Goal: Task Accomplishment & Management: Complete application form

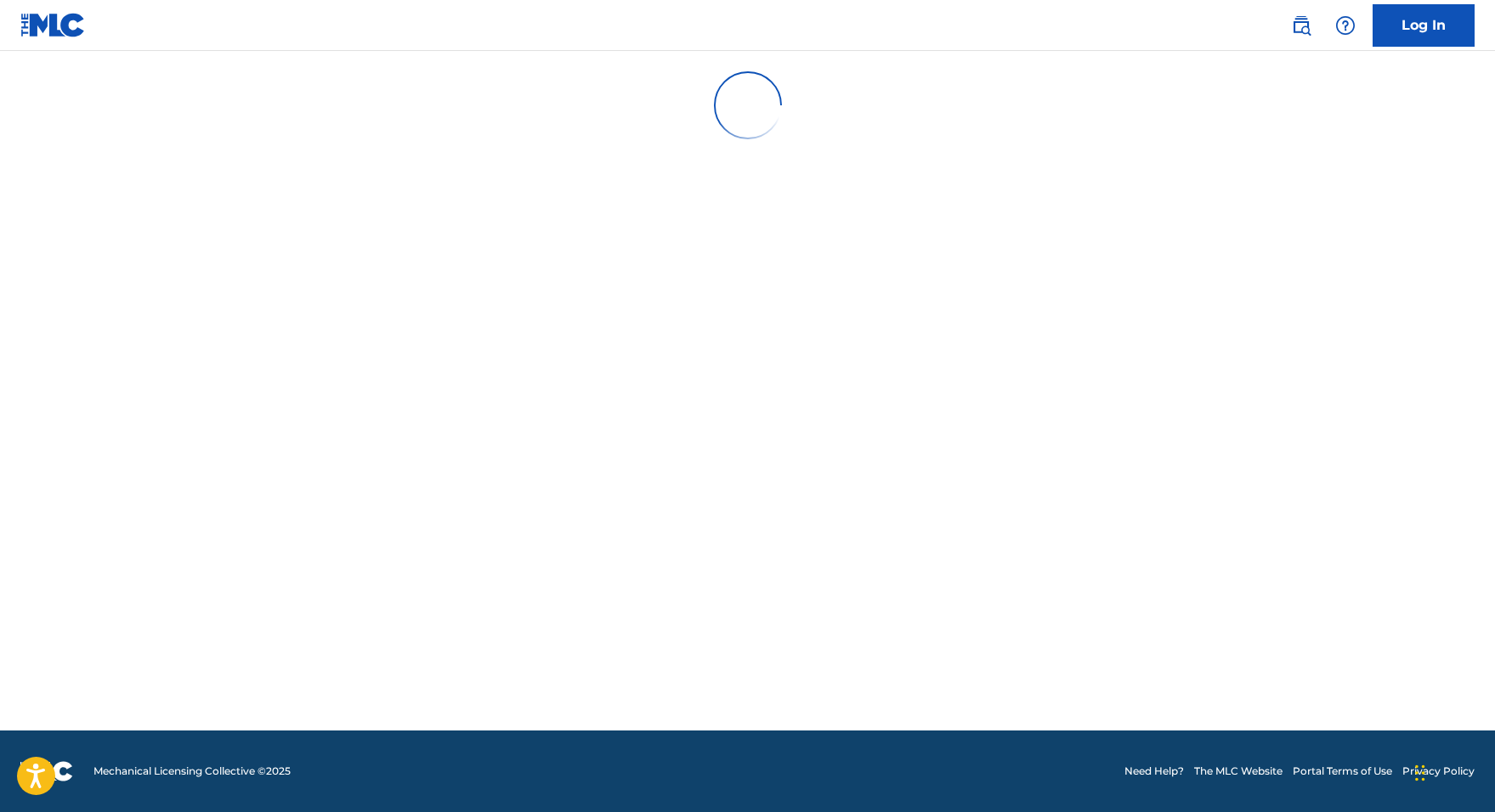
click at [1389, 17] on link "Log In" at bounding box center [1423, 25] width 102 height 43
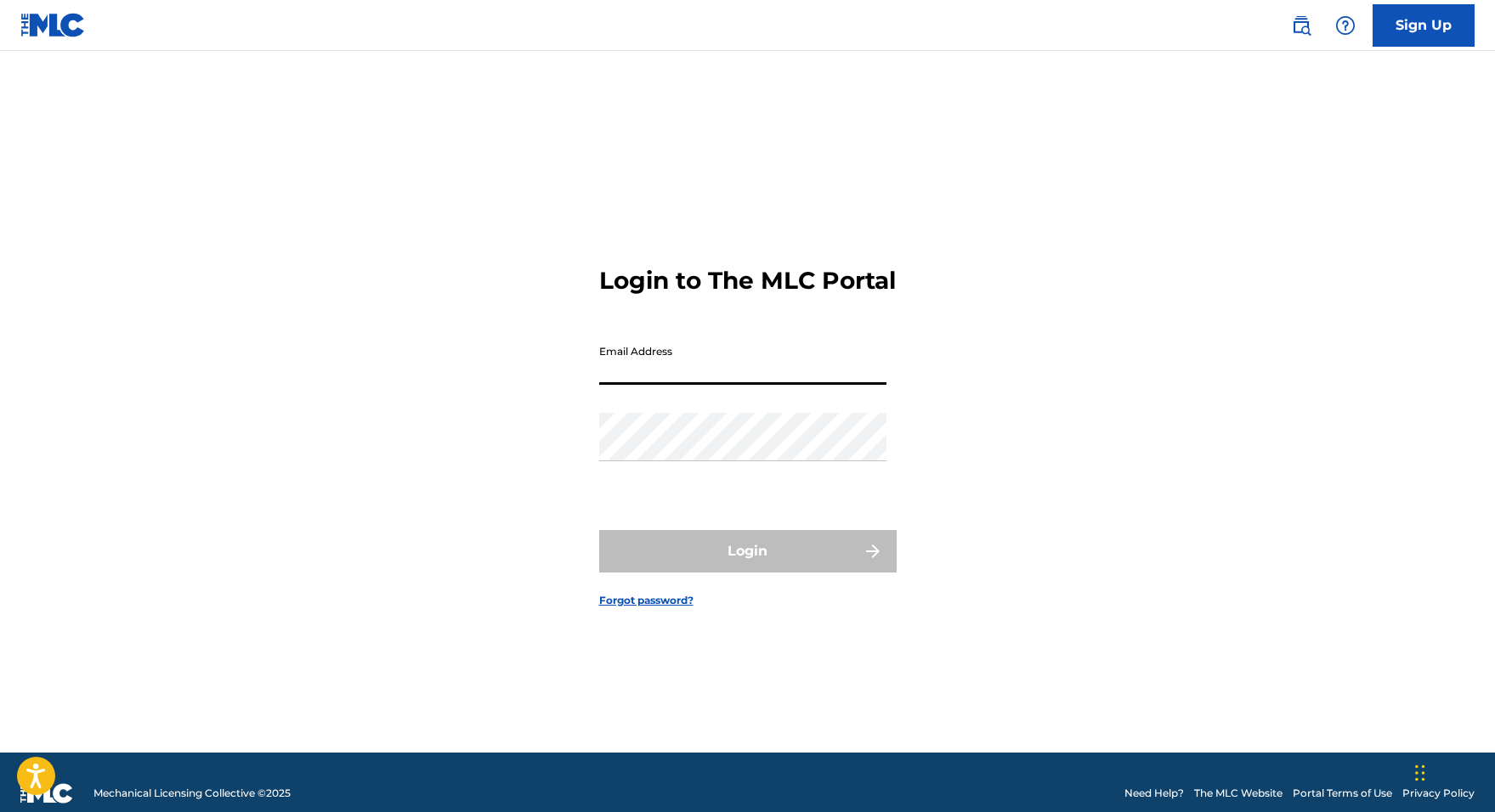
click at [713, 374] on input "Email Address" at bounding box center [743, 361] width 287 height 49
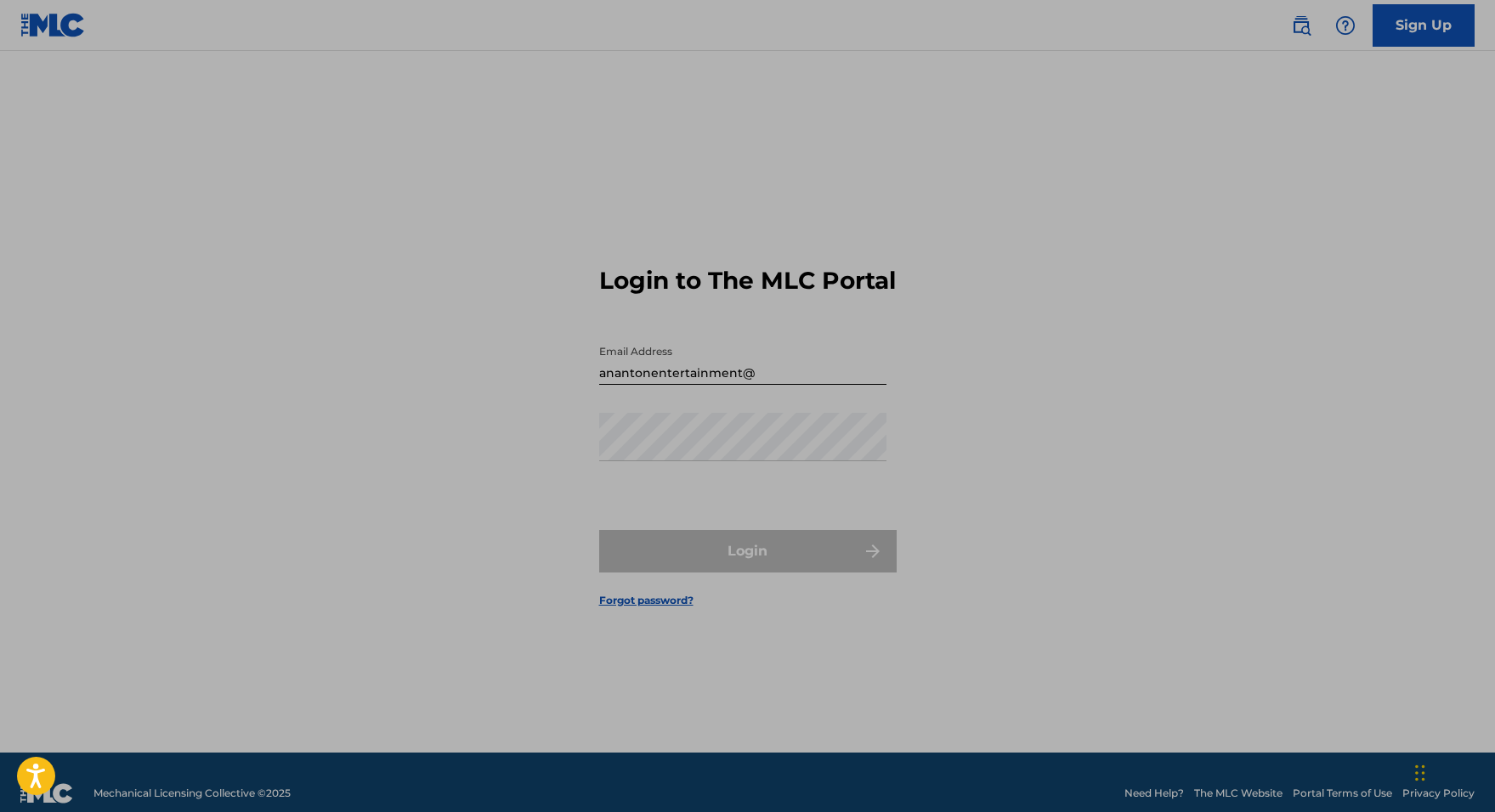
click at [805, 375] on input "anantonentertainment@" at bounding box center [743, 361] width 287 height 49
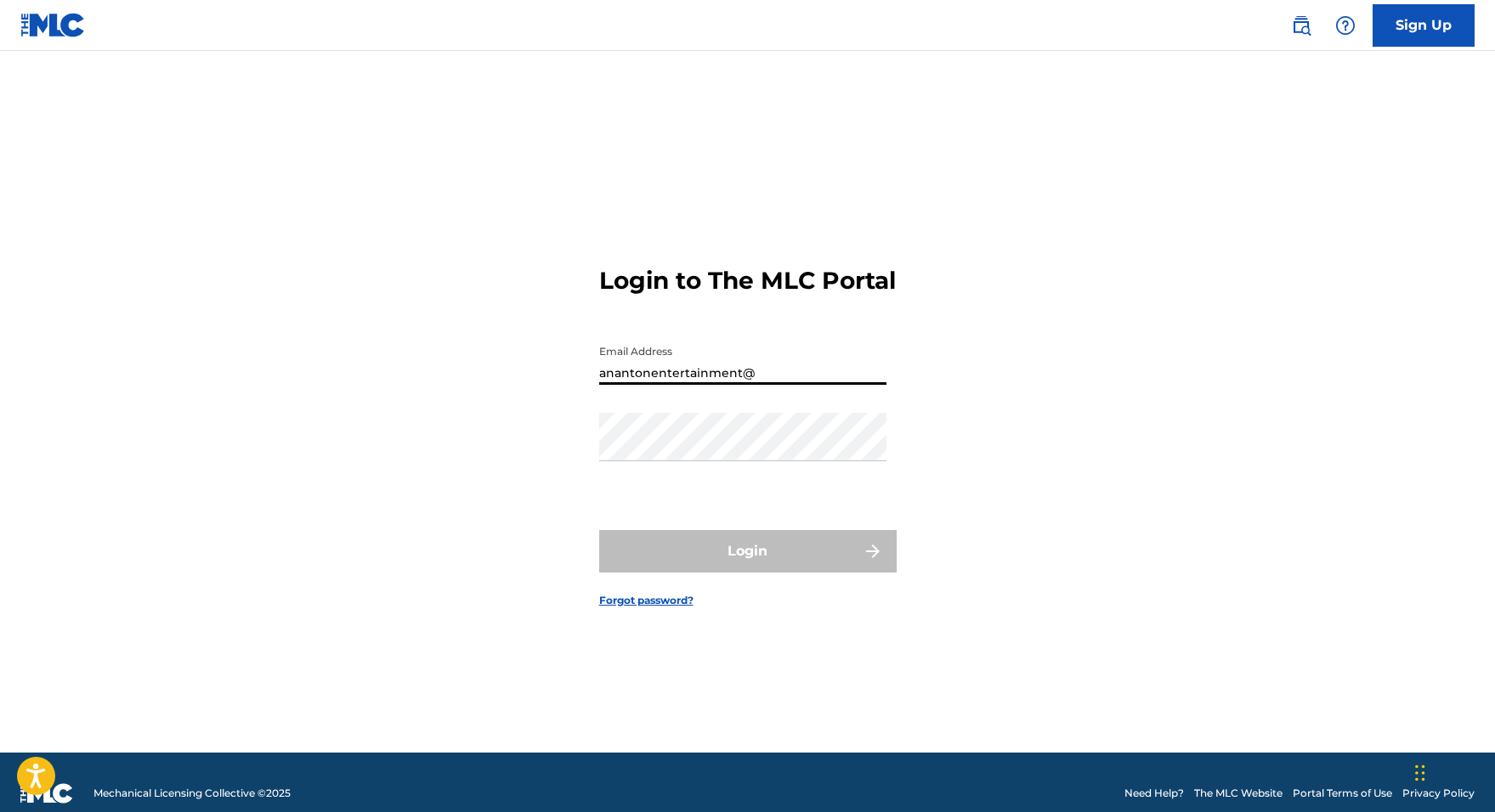
click at [794, 382] on input "anantonentertainment@" at bounding box center [743, 361] width 287 height 49
type input "anantonentertainment@gmail.com"
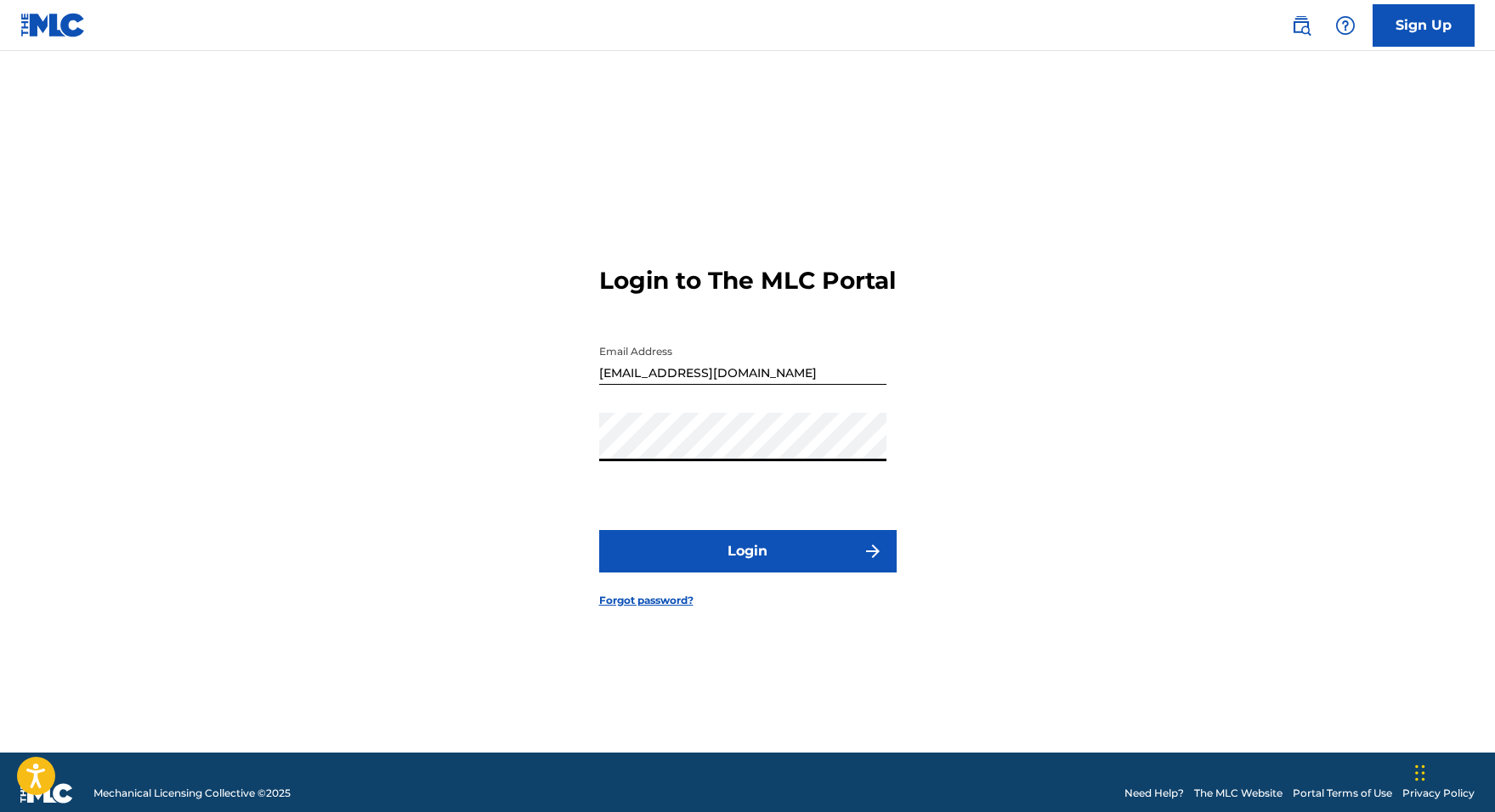
click at [748, 566] on button "Login" at bounding box center [748, 552] width 297 height 43
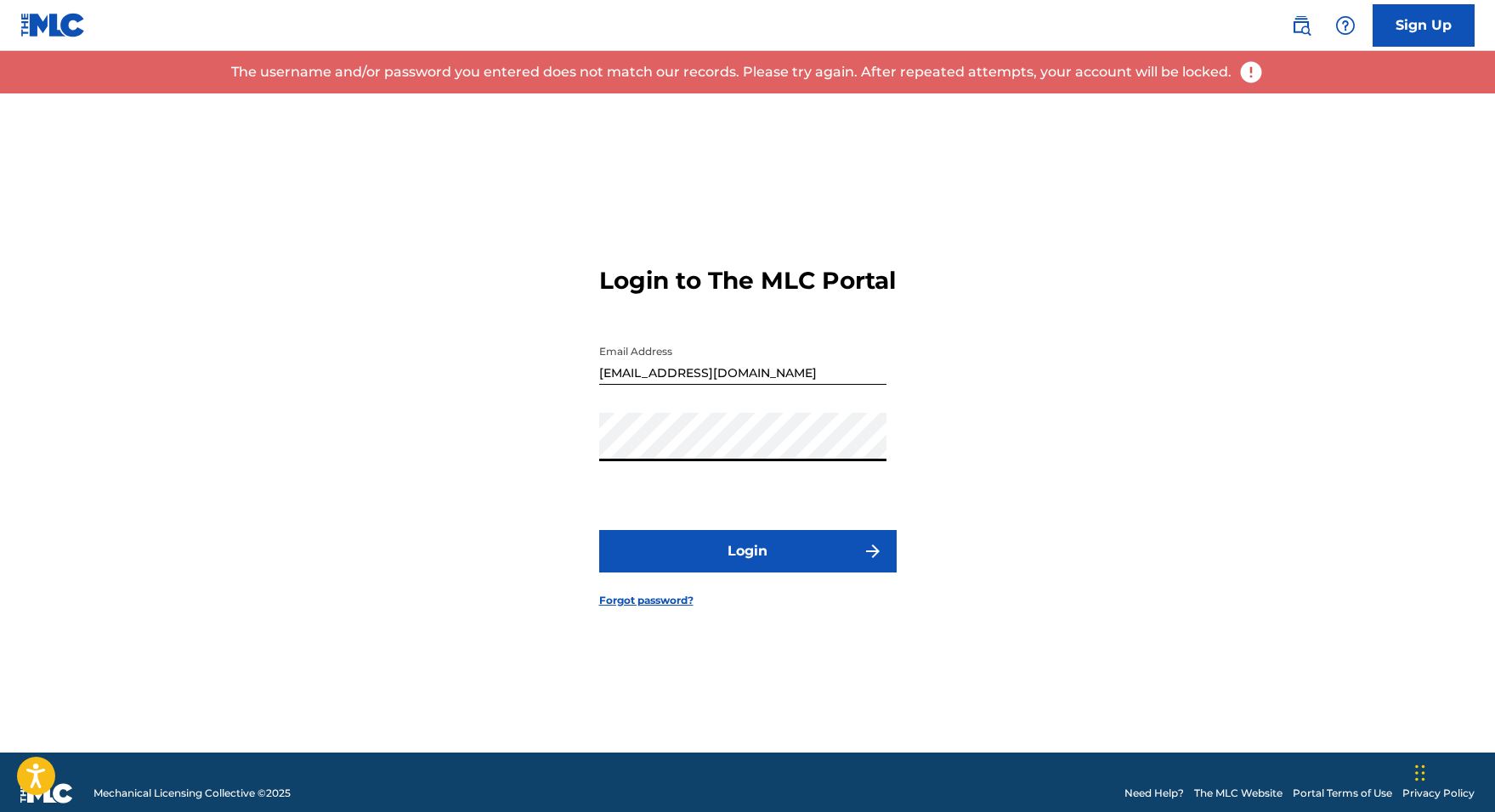
click at [583, 452] on div "Login to The MLC Portal Email Address anantonentertainment@gmail.com Password L…" at bounding box center [748, 423] width 1190 height 660
click at [562, 460] on div "Login to The MLC Portal Email Address anantonentertainment@gmail.com Password L…" at bounding box center [748, 423] width 1190 height 660
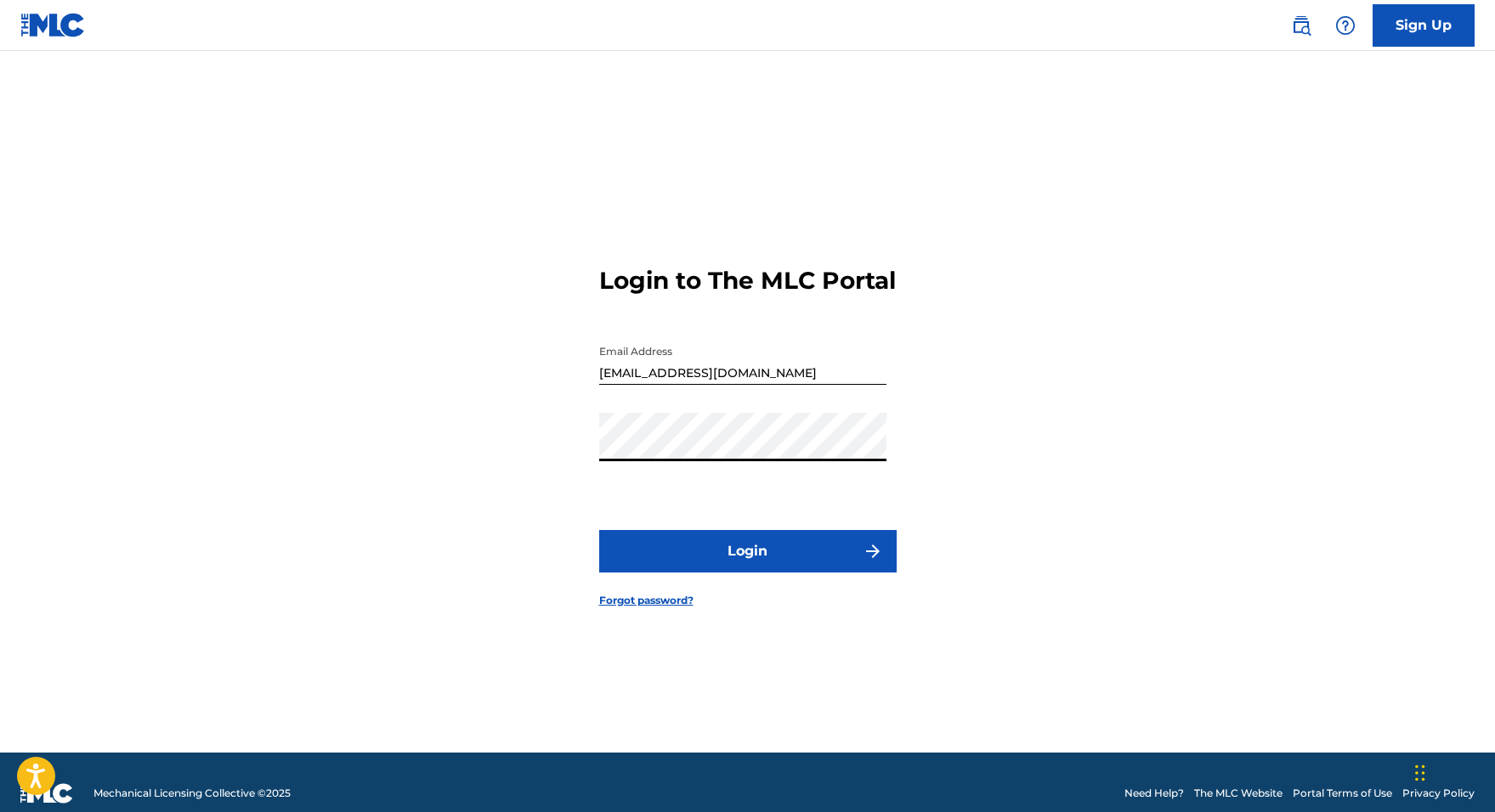
click at [713, 568] on button "Login" at bounding box center [748, 552] width 297 height 43
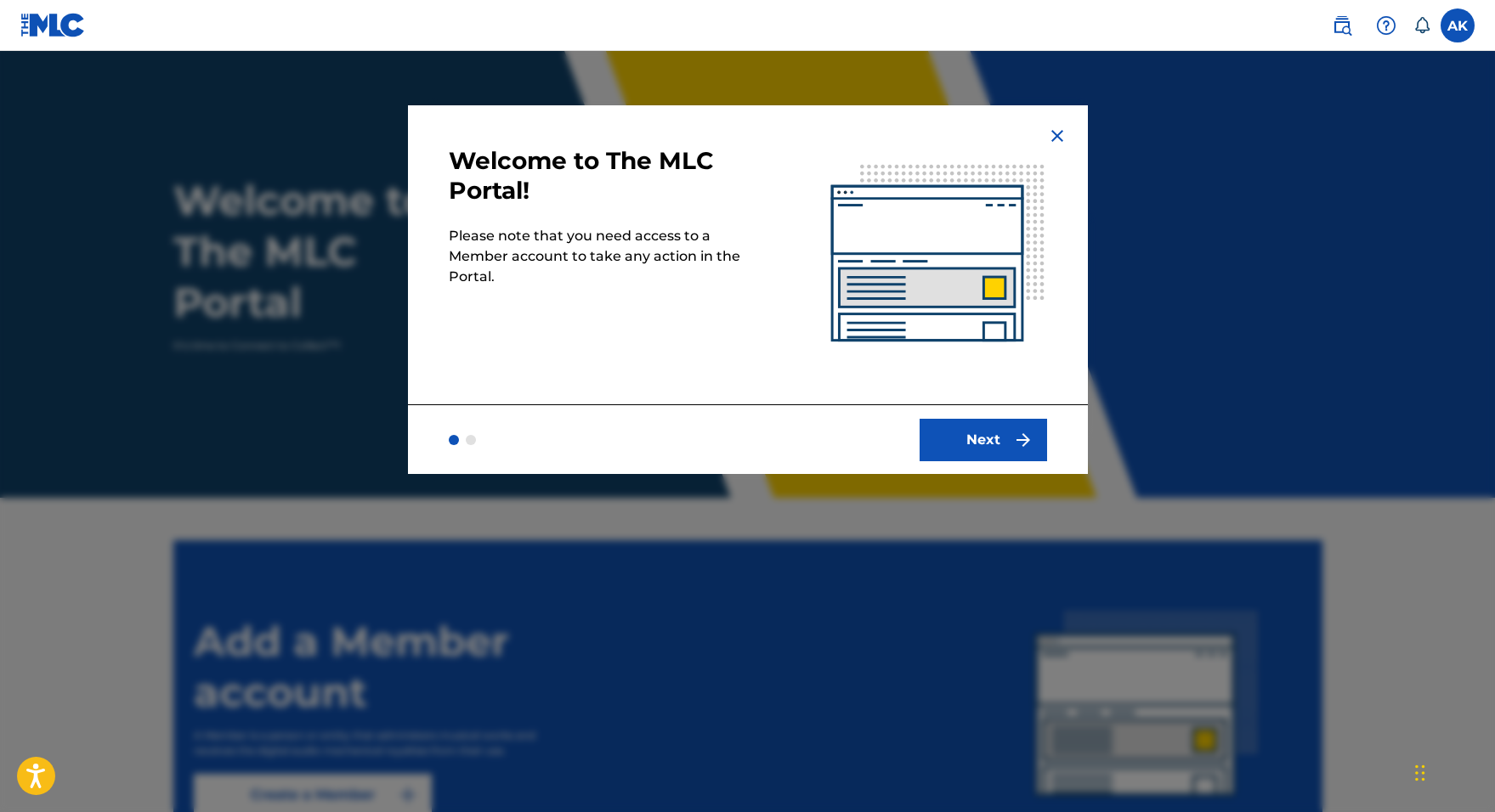
click at [1016, 439] on img "submit" at bounding box center [1023, 440] width 21 height 21
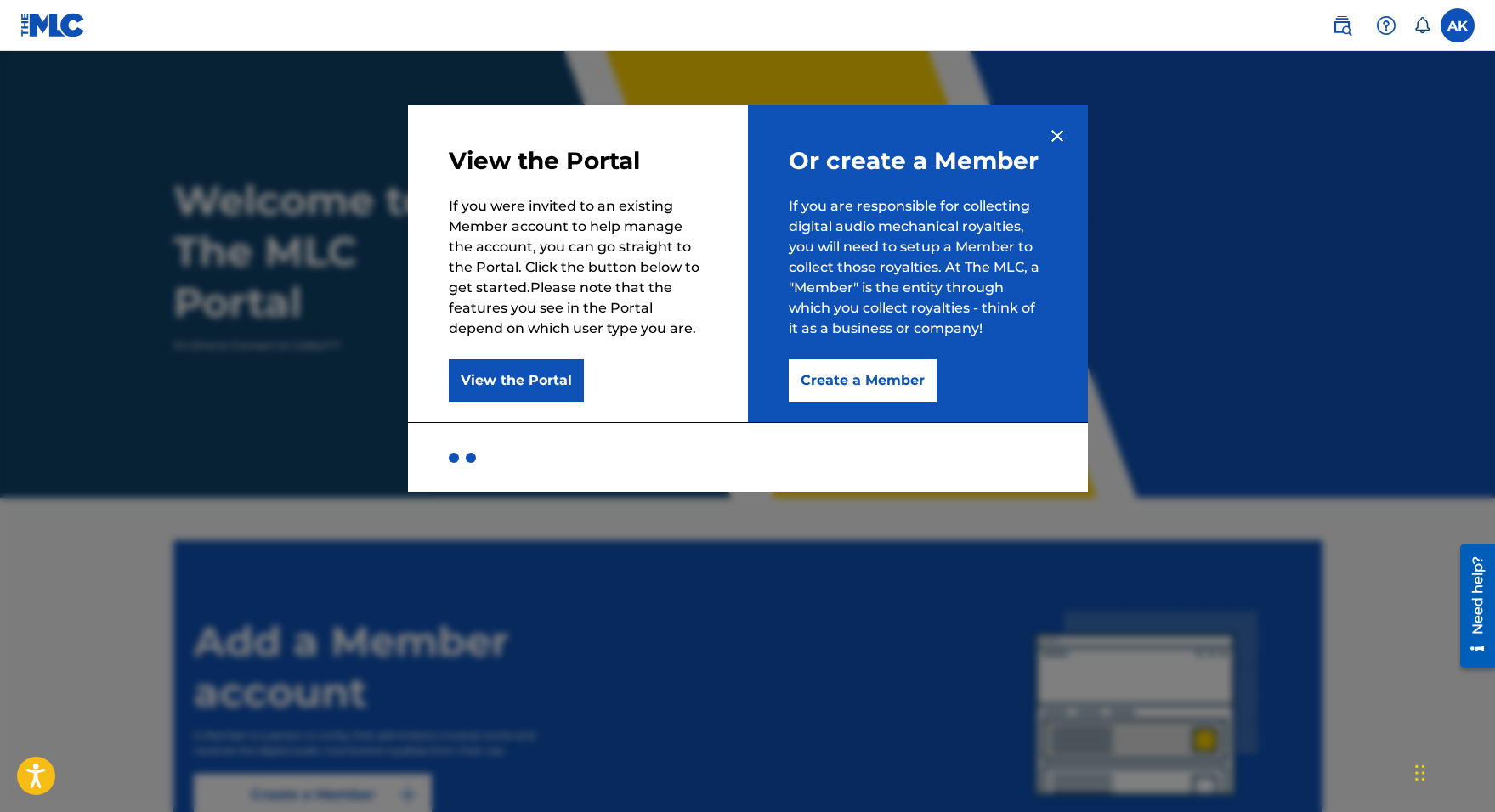
click at [917, 394] on button "Create a Member" at bounding box center [862, 381] width 148 height 43
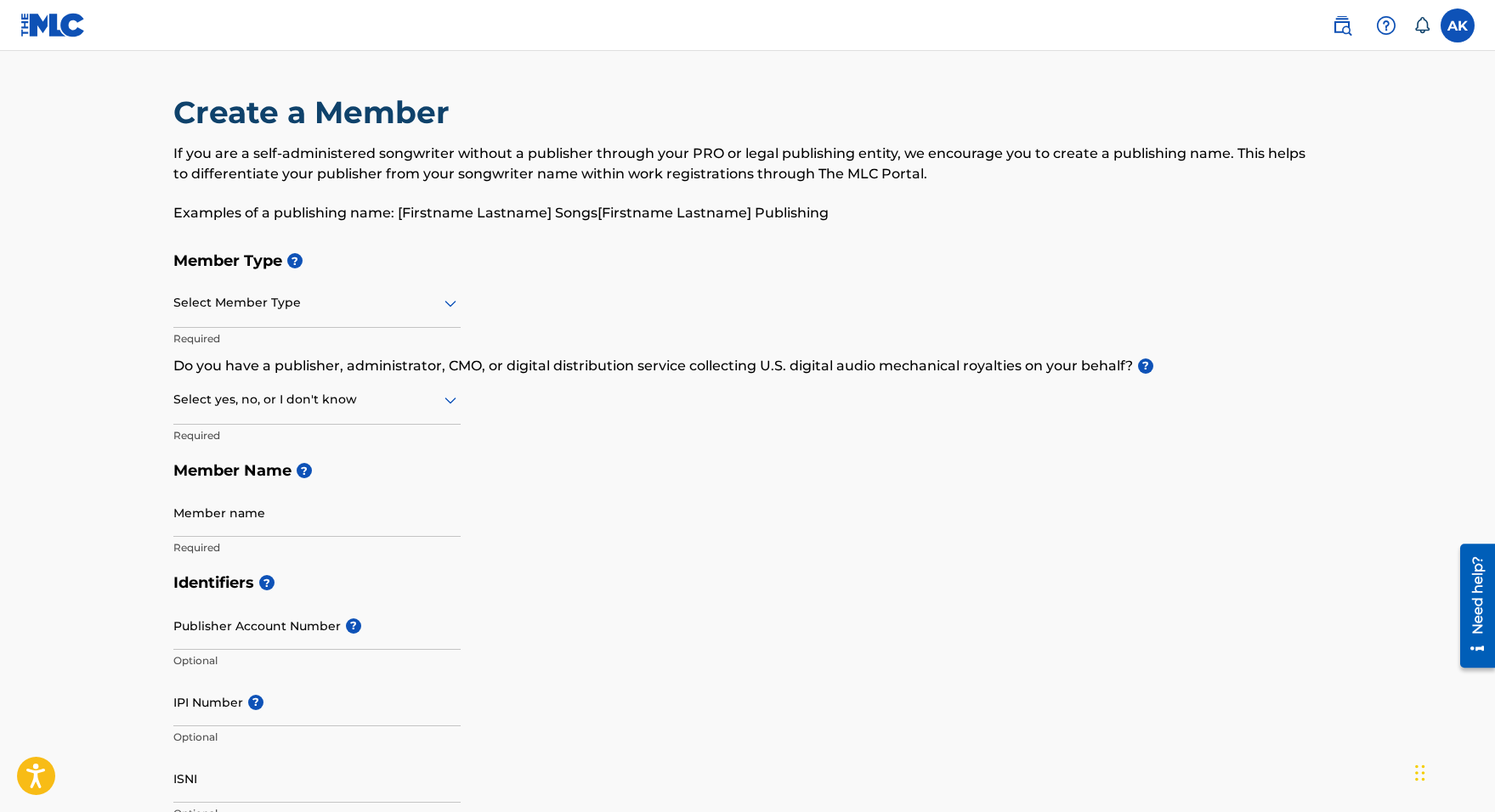
click at [331, 311] on div at bounding box center [316, 302] width 287 height 21
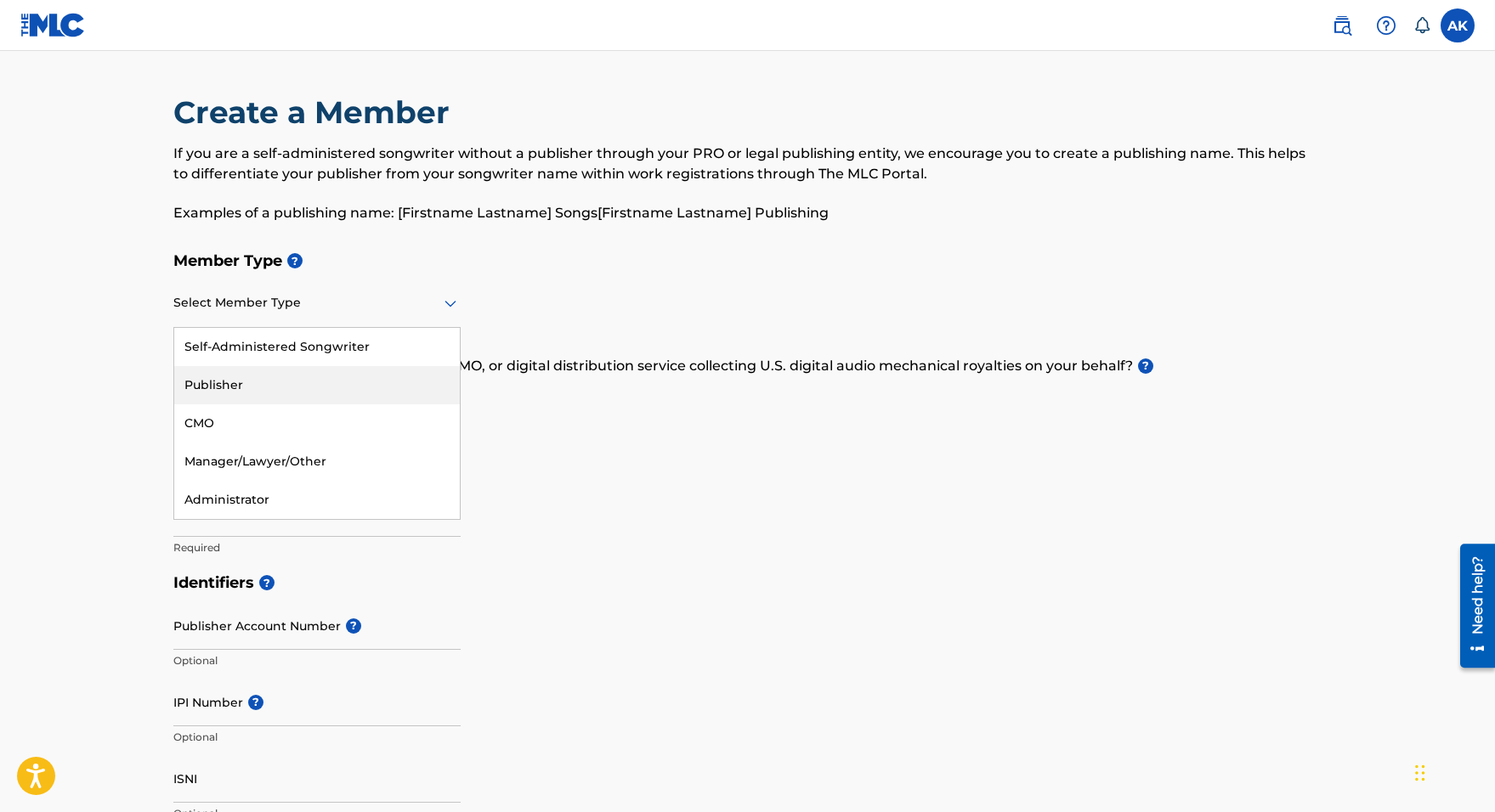
click at [284, 375] on div "Publisher" at bounding box center [316, 386] width 285 height 38
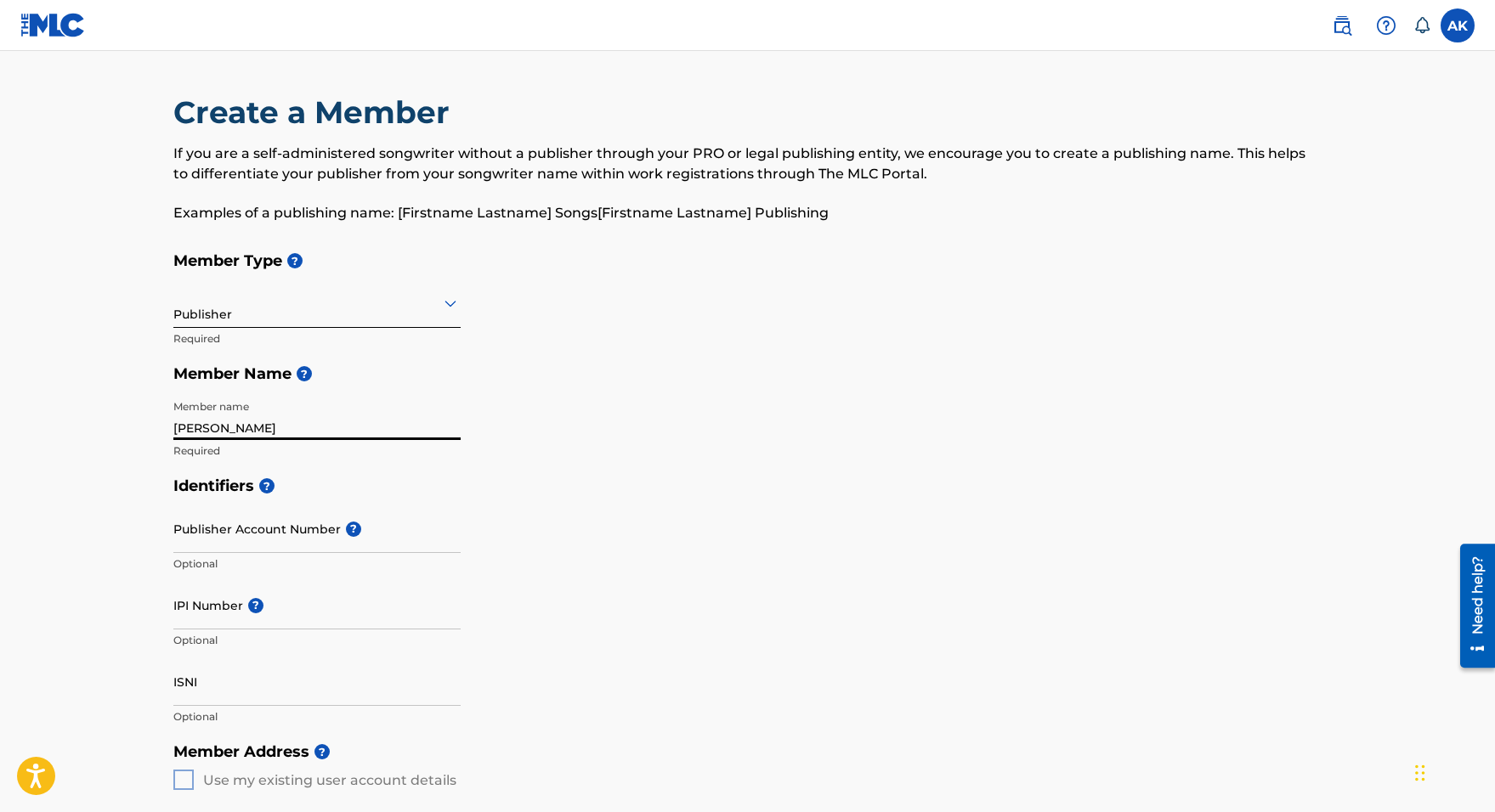
type input "Anton Kettunen"
click at [289, 537] on input "Publisher Account Number ?" at bounding box center [316, 529] width 287 height 49
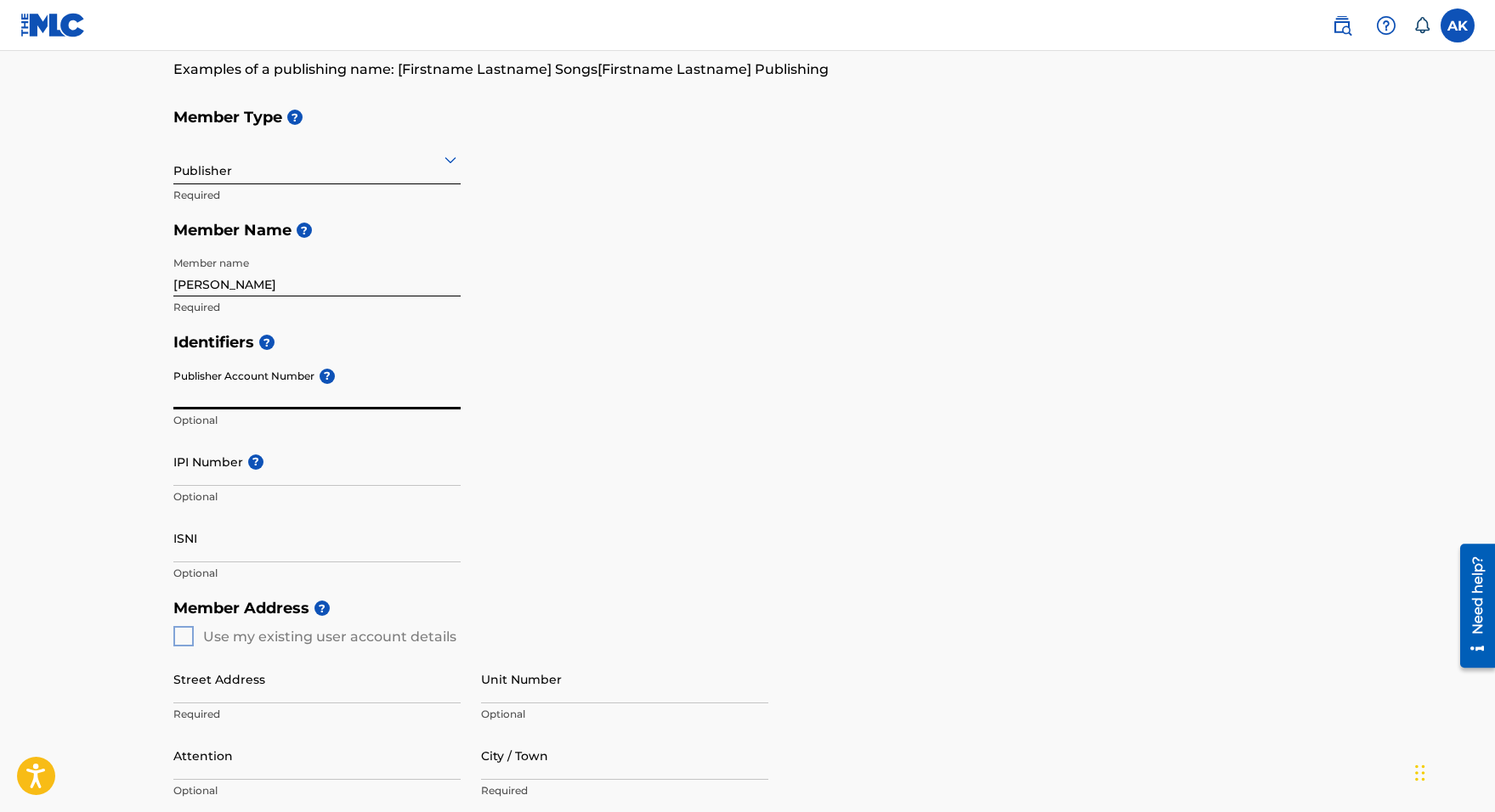
scroll to position [149, 0]
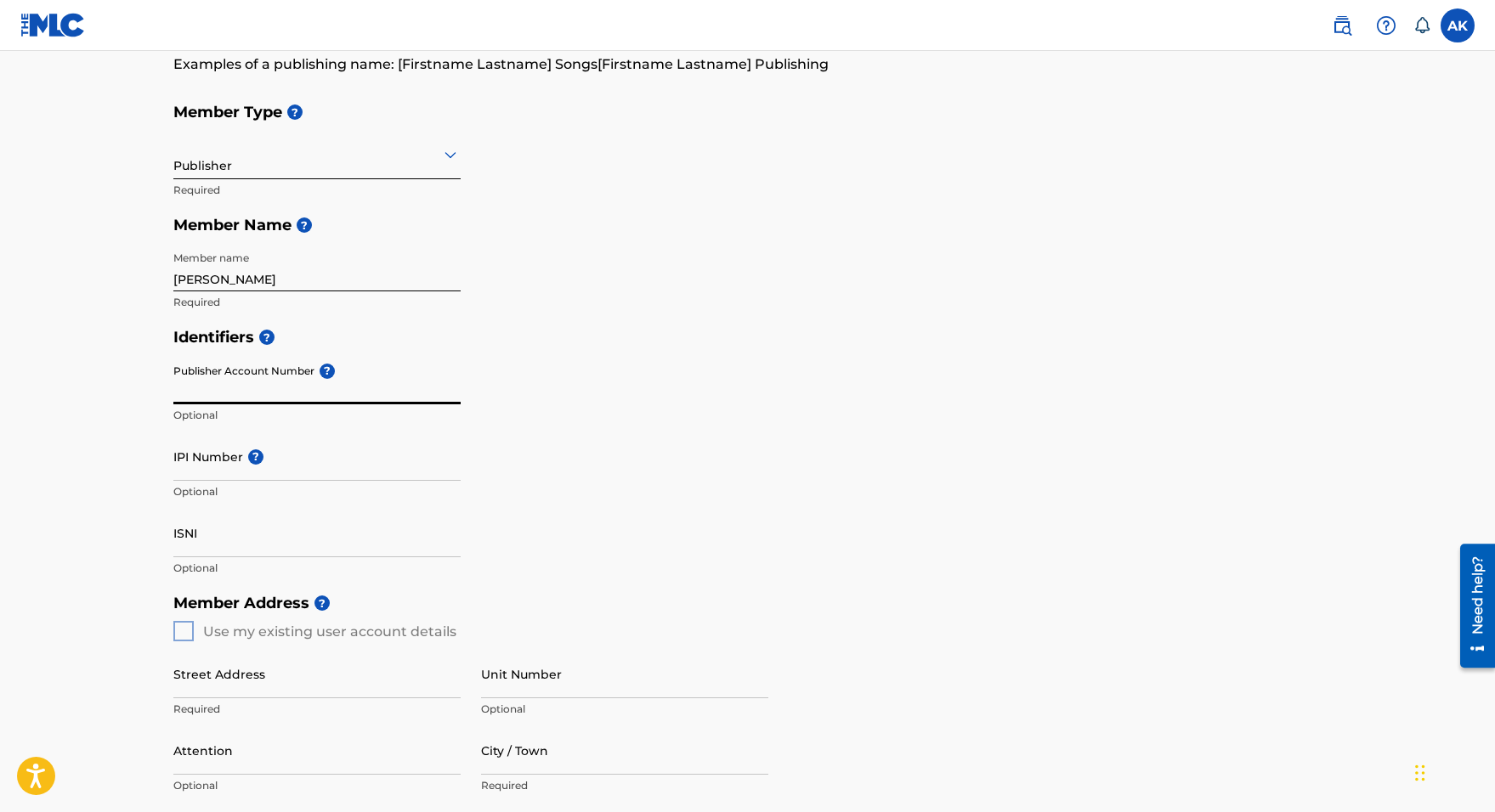
paste input "3134945-9"
click at [226, 390] on input "3134945-9" at bounding box center [316, 380] width 287 height 49
type input "31349459"
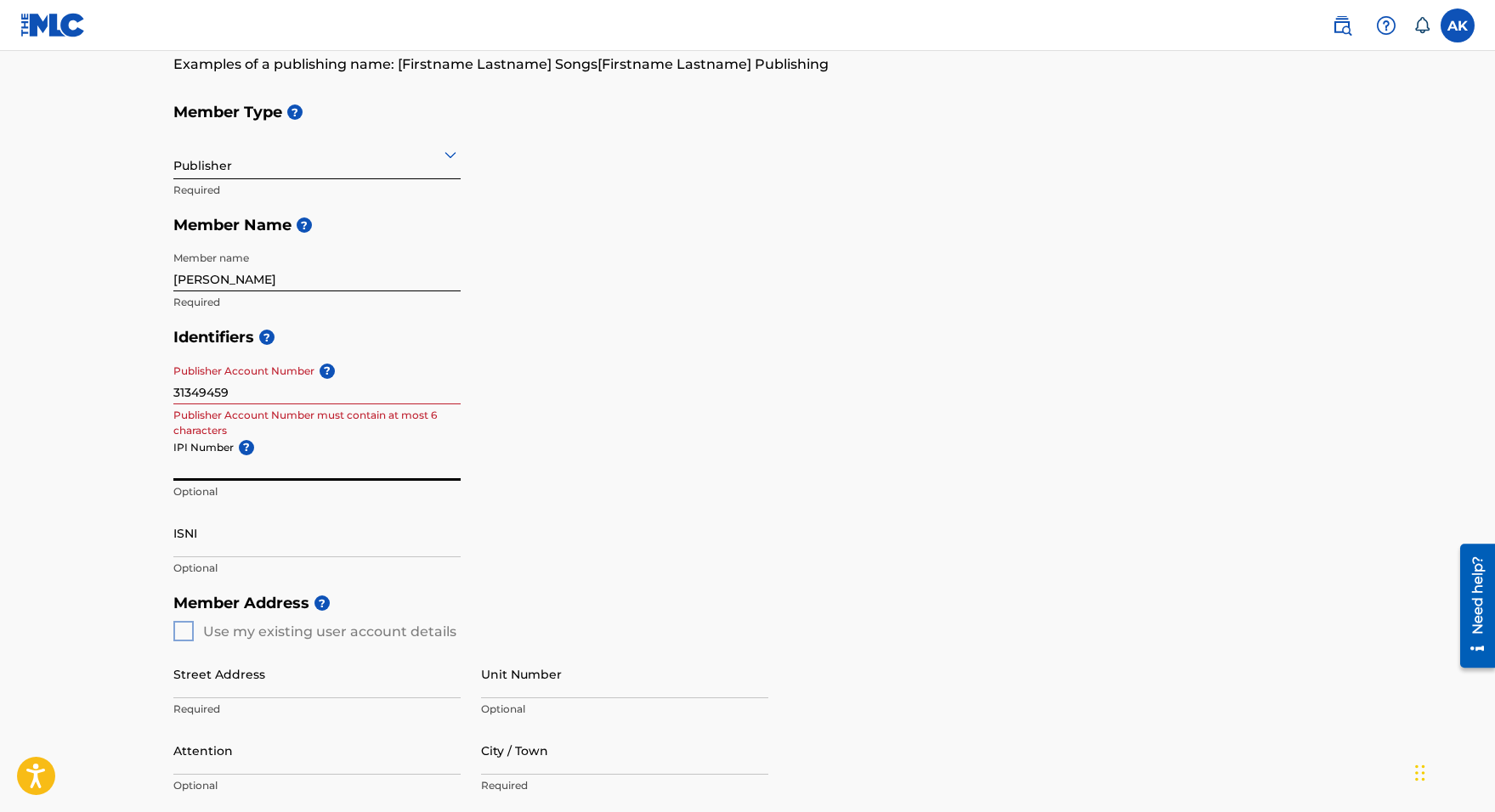
click at [327, 473] on input "IPI Number ?" at bounding box center [316, 456] width 287 height 49
paste input "1299338796"
type input "1299338796"
click at [254, 543] on input "ISNI" at bounding box center [316, 533] width 287 height 49
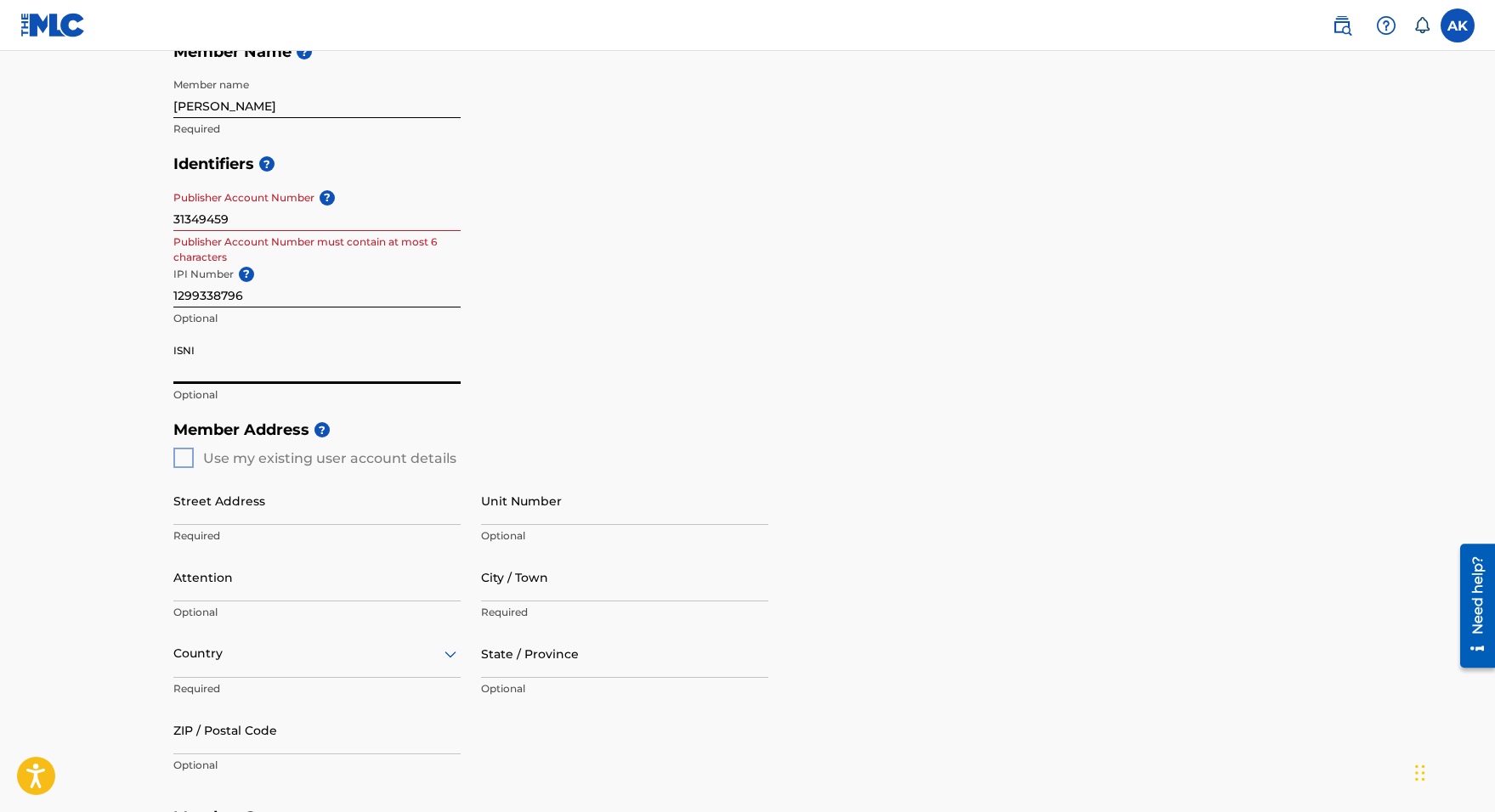
scroll to position [325, 0]
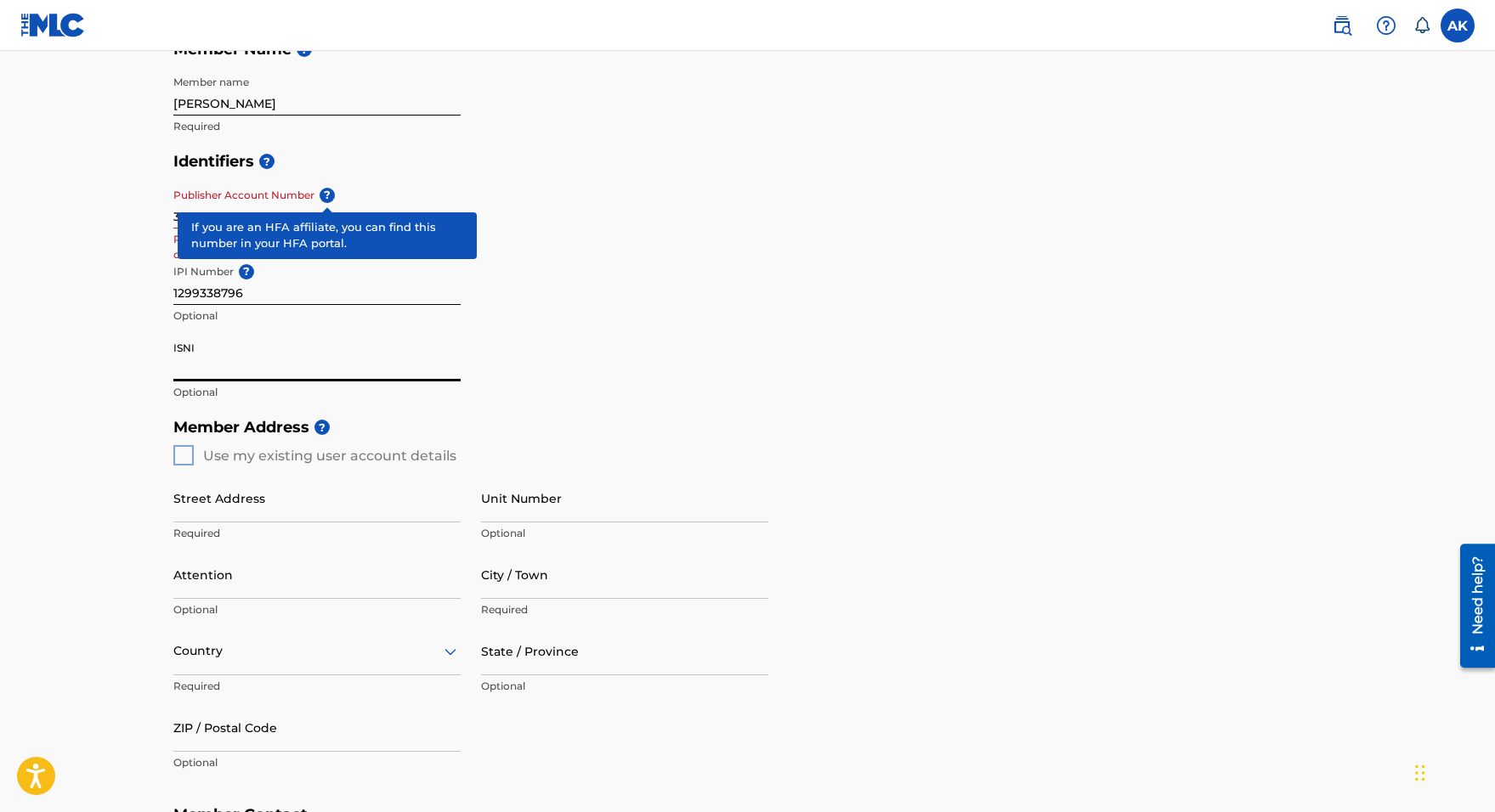
click at [328, 194] on span "?" at bounding box center [326, 195] width 15 height 15
click at [328, 194] on input "31349459" at bounding box center [316, 204] width 287 height 49
click at [328, 194] on span "?" at bounding box center [326, 195] width 15 height 15
click at [328, 194] on input "31349459" at bounding box center [316, 204] width 287 height 49
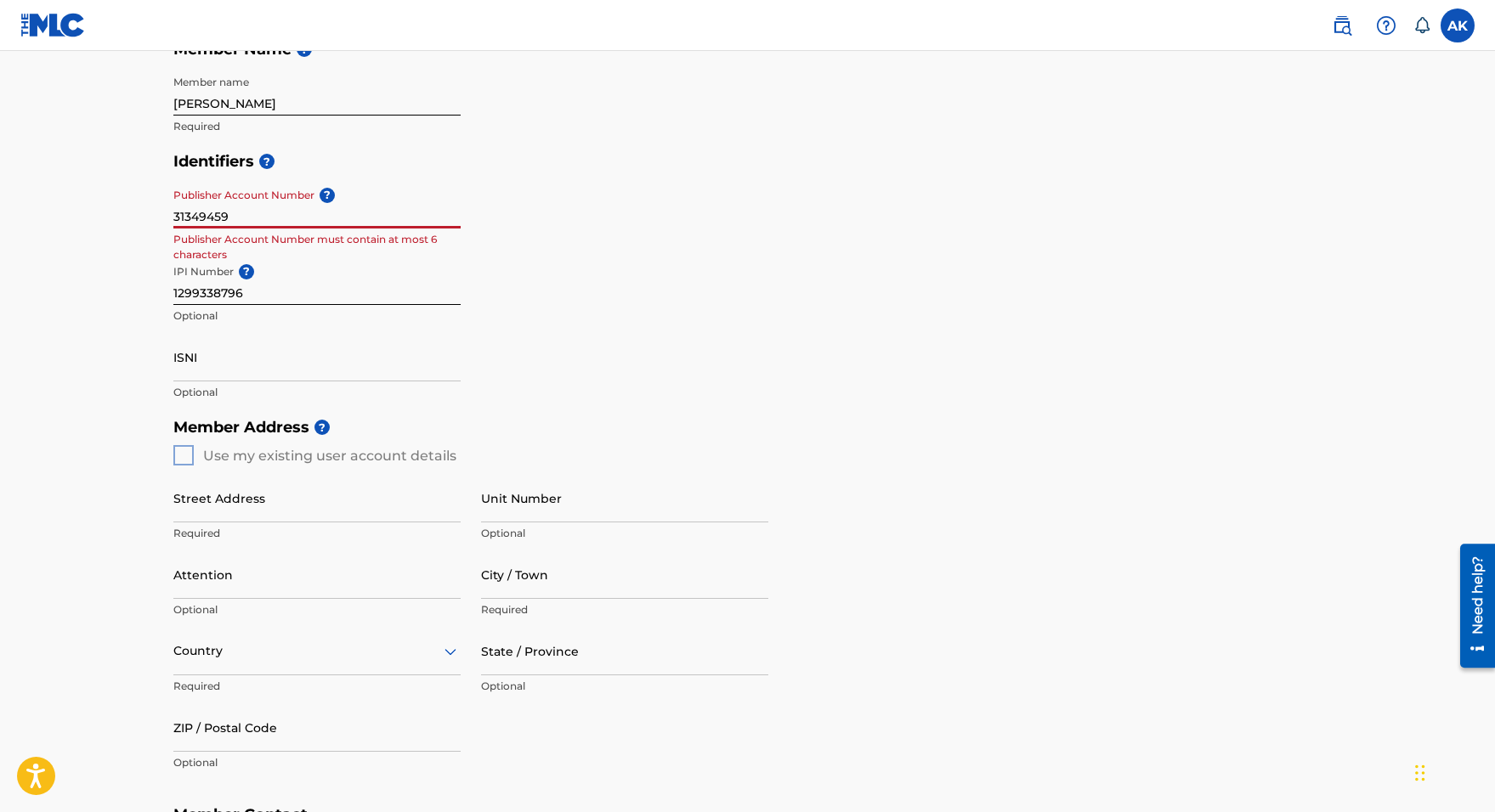
scroll to position [379, 0]
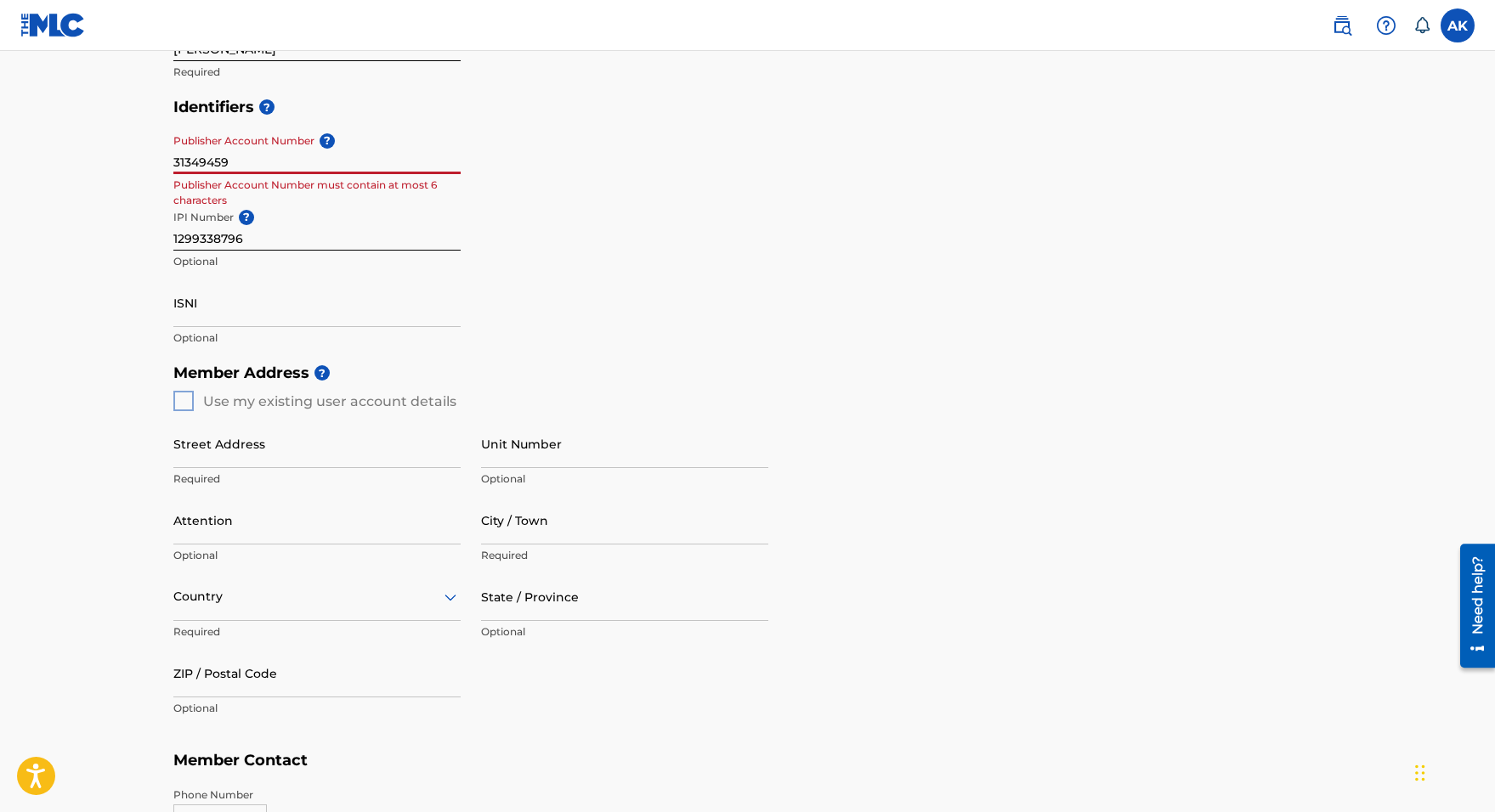
drag, startPoint x: 254, startPoint y: 159, endPoint x: 161, endPoint y: 159, distance: 93.0
click at [161, 159] on div "Create a Member If you are a self-administered songwriter without a publisher t…" at bounding box center [748, 344] width 1190 height 1259
click at [282, 302] on input "ISNI" at bounding box center [316, 302] width 287 height 49
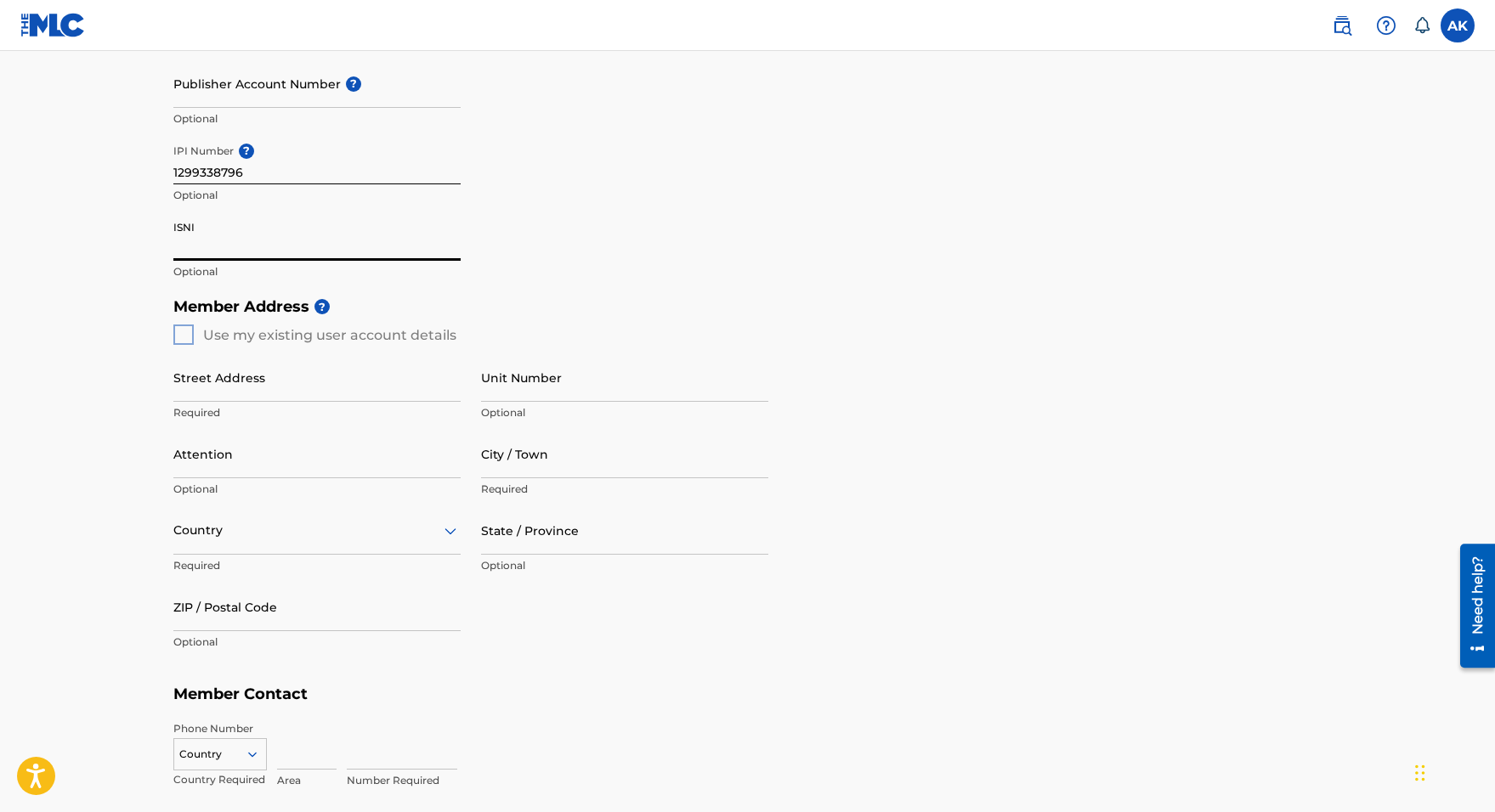
scroll to position [549, 0]
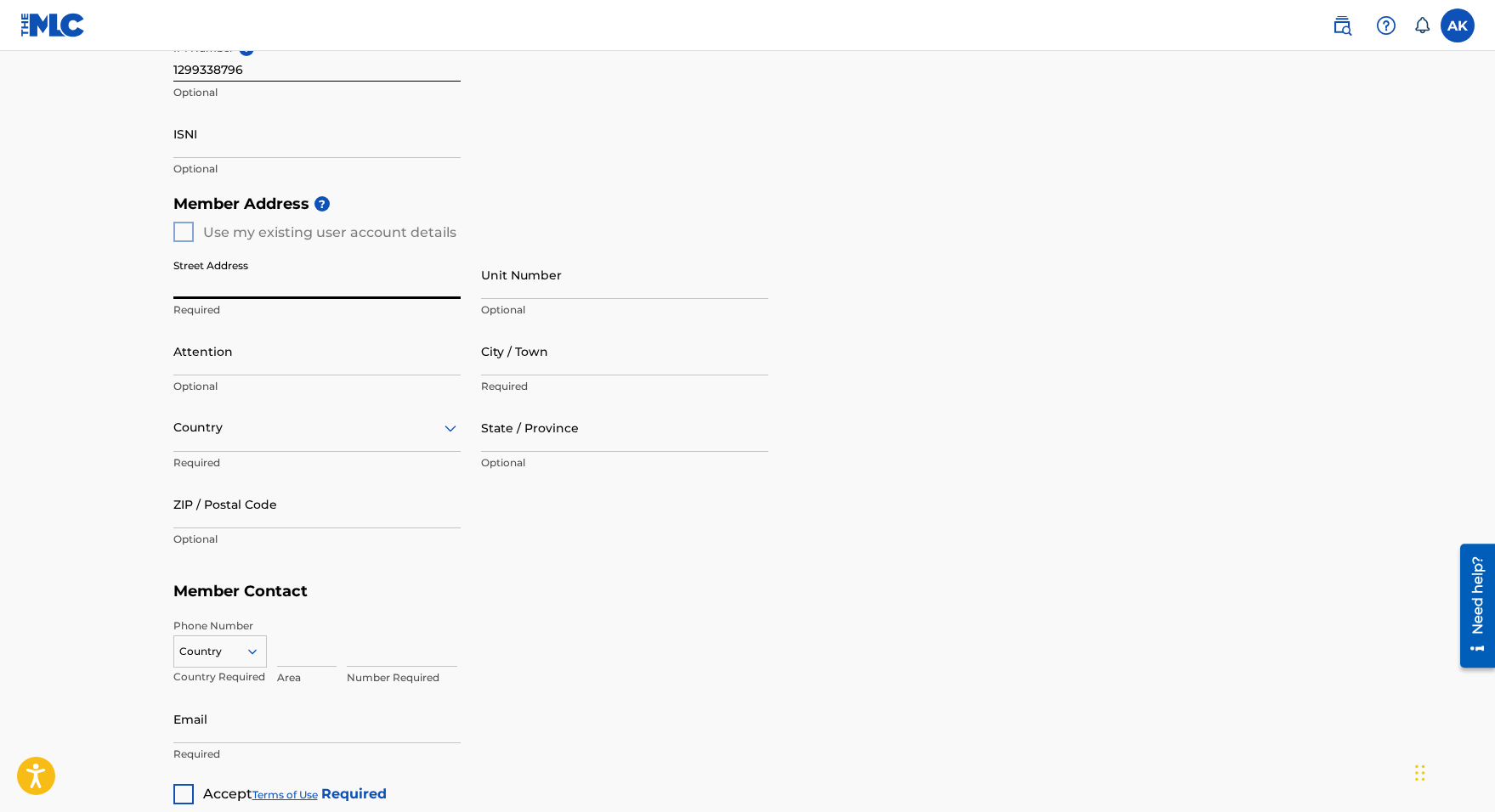
type input "R"
type input "Ratastie 1"
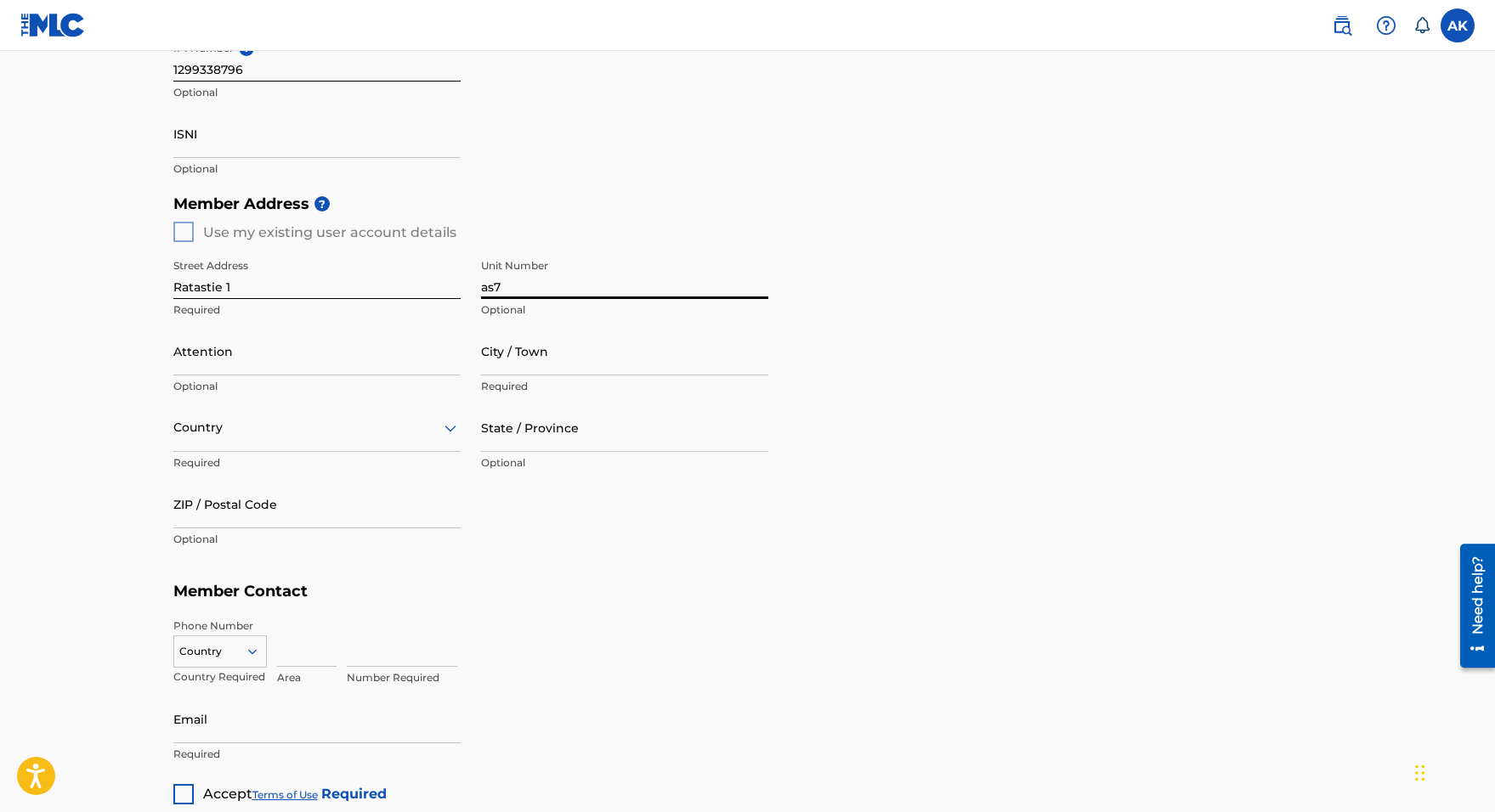
type input "as7"
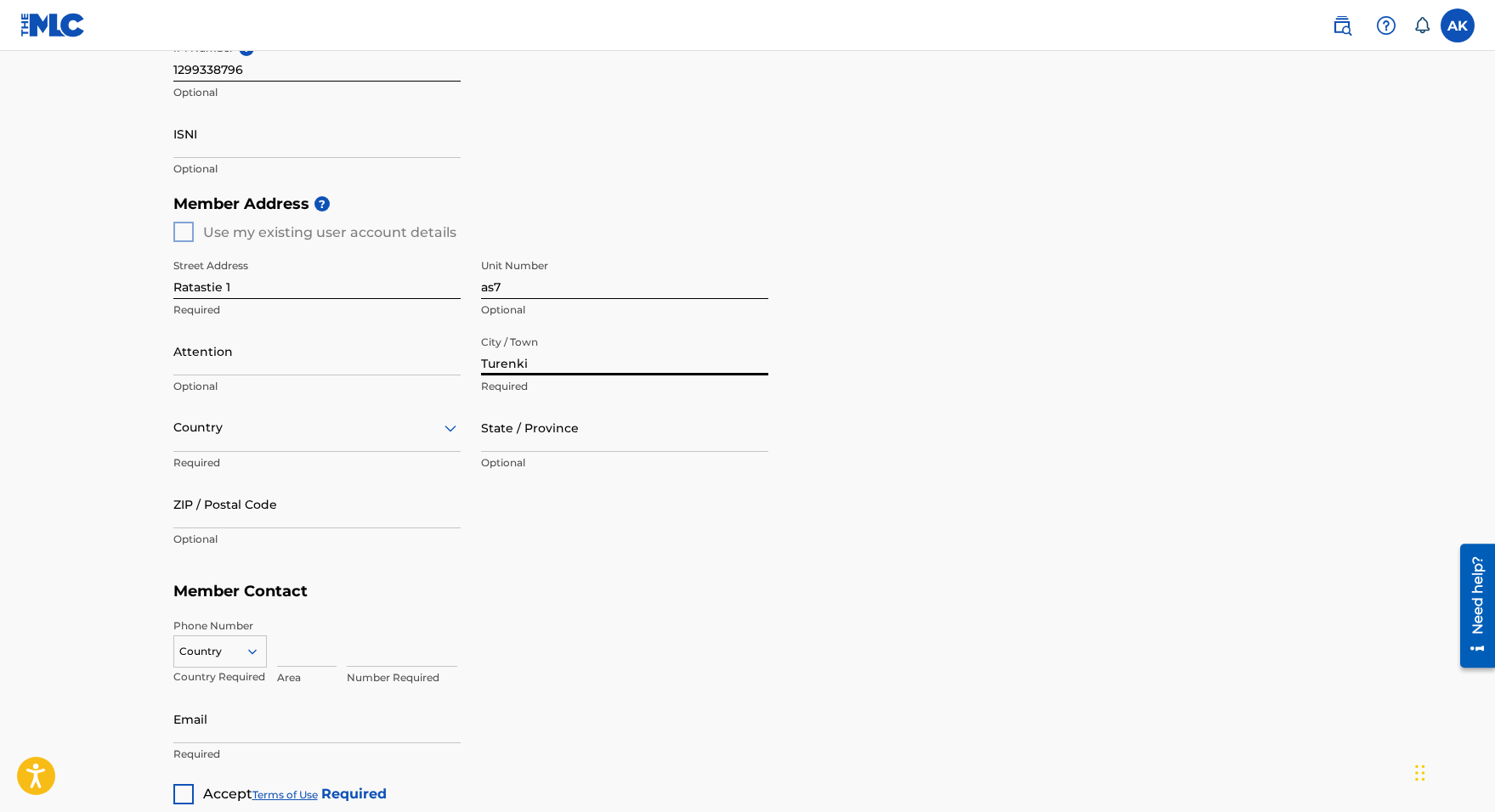
type input "Turenki"
click at [454, 431] on icon at bounding box center [450, 428] width 21 height 21
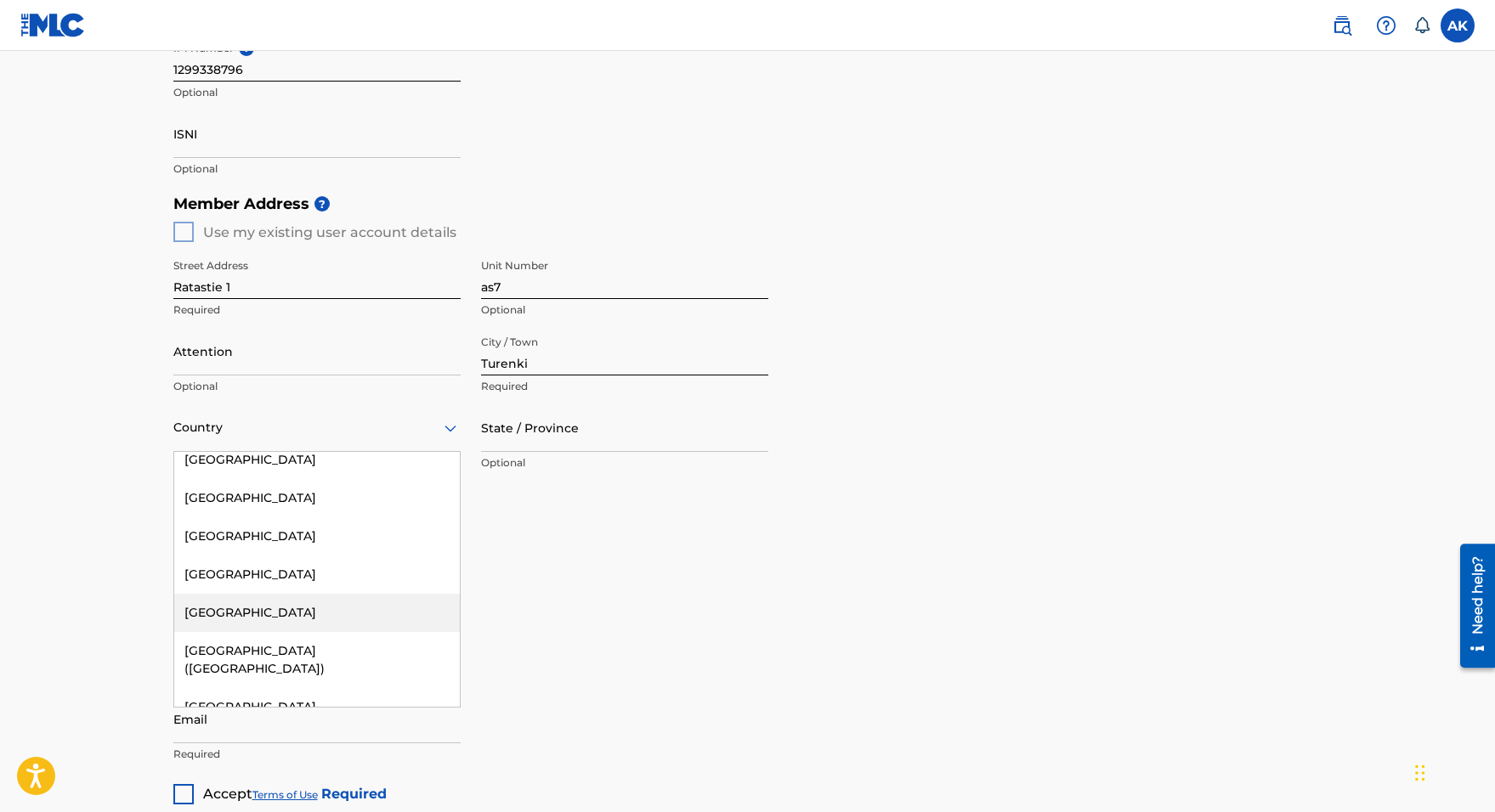
scroll to position [2377, 0]
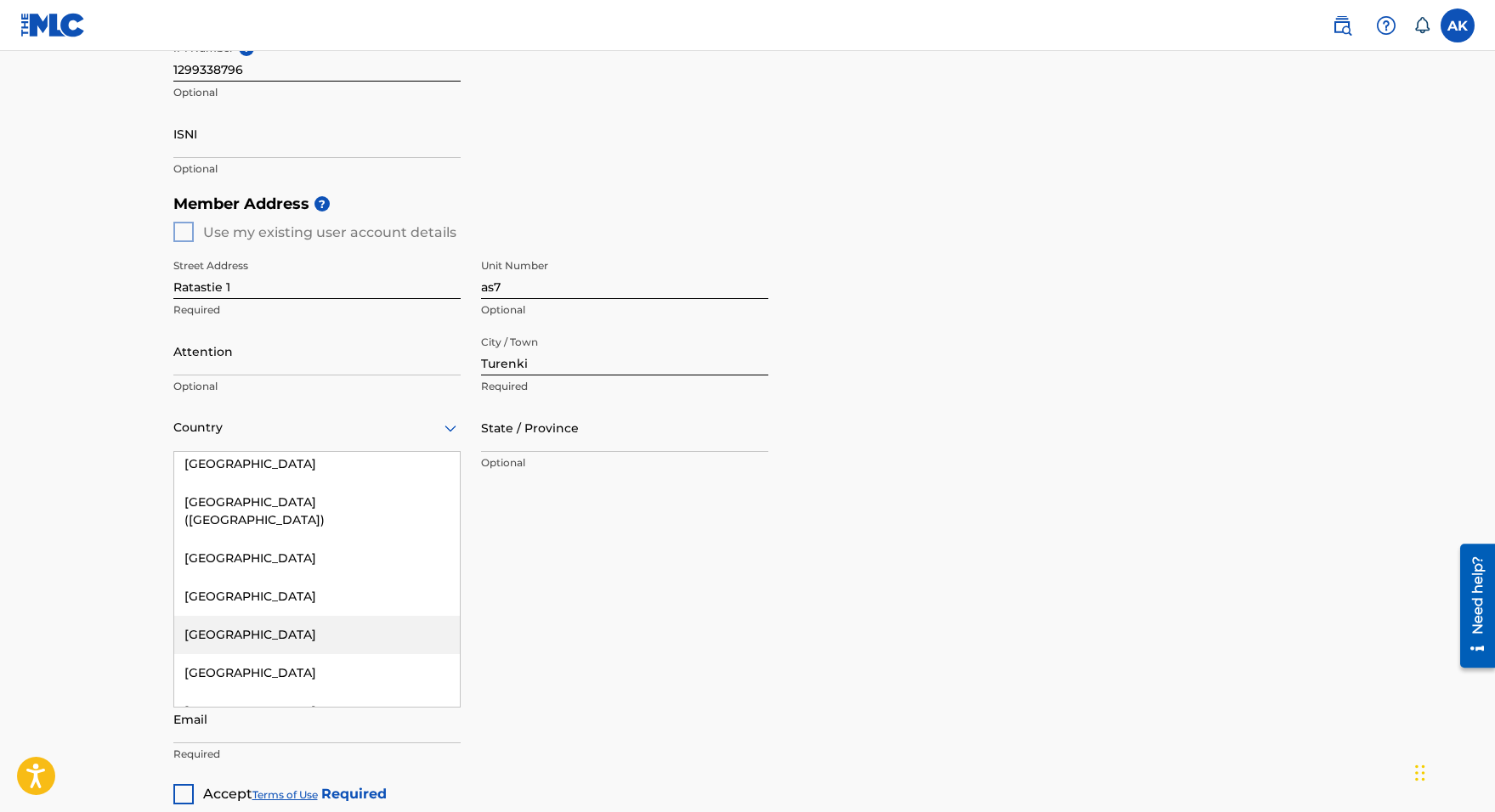
click at [318, 625] on div "Finland" at bounding box center [316, 635] width 285 height 38
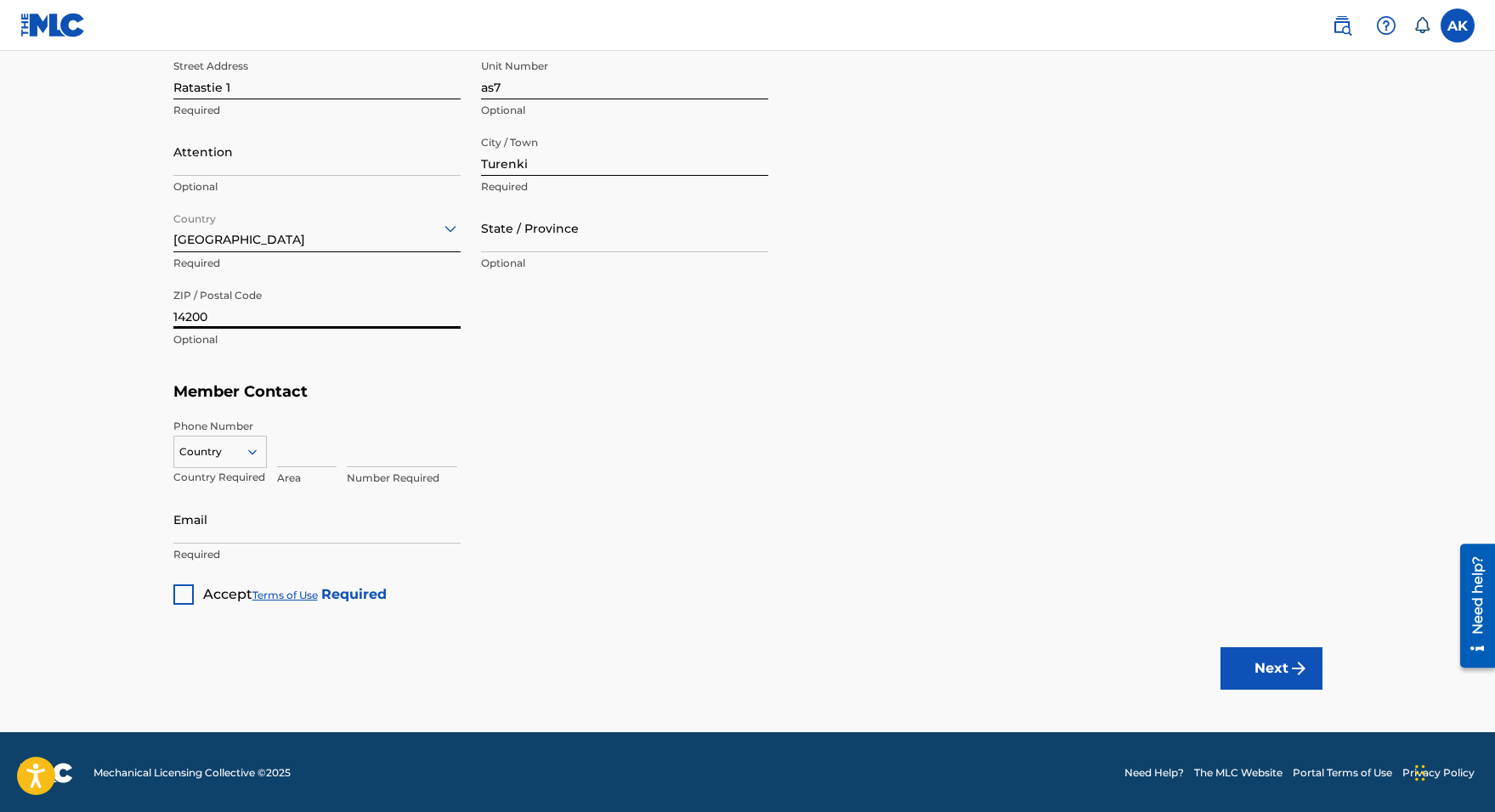
scroll to position [747, 0]
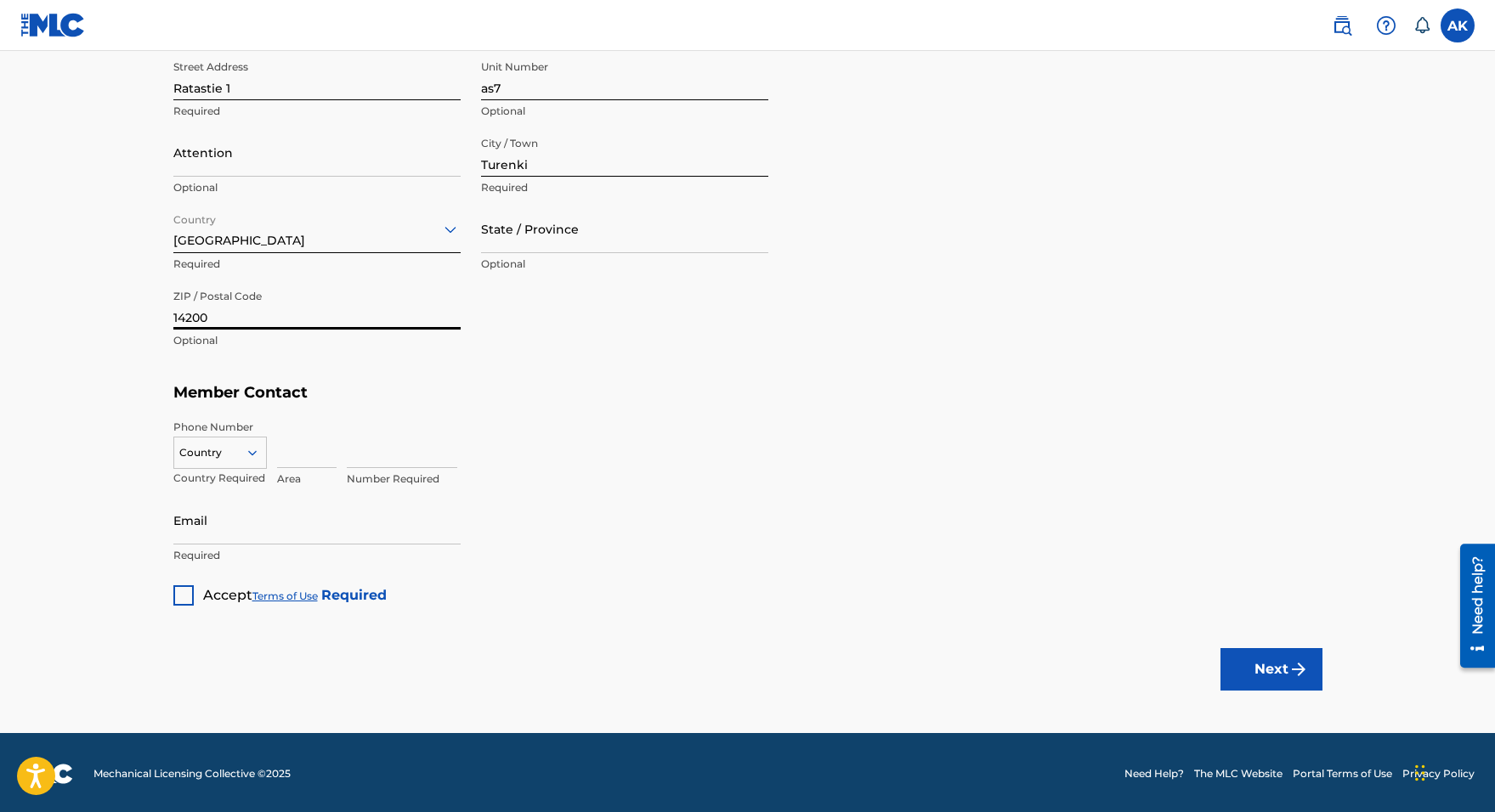
type input "14200"
click at [245, 455] on icon at bounding box center [251, 452] width 15 height 15
click at [214, 677] on div "FI +358" at bounding box center [220, 695] width 91 height 36
click at [309, 453] on input at bounding box center [307, 443] width 60 height 49
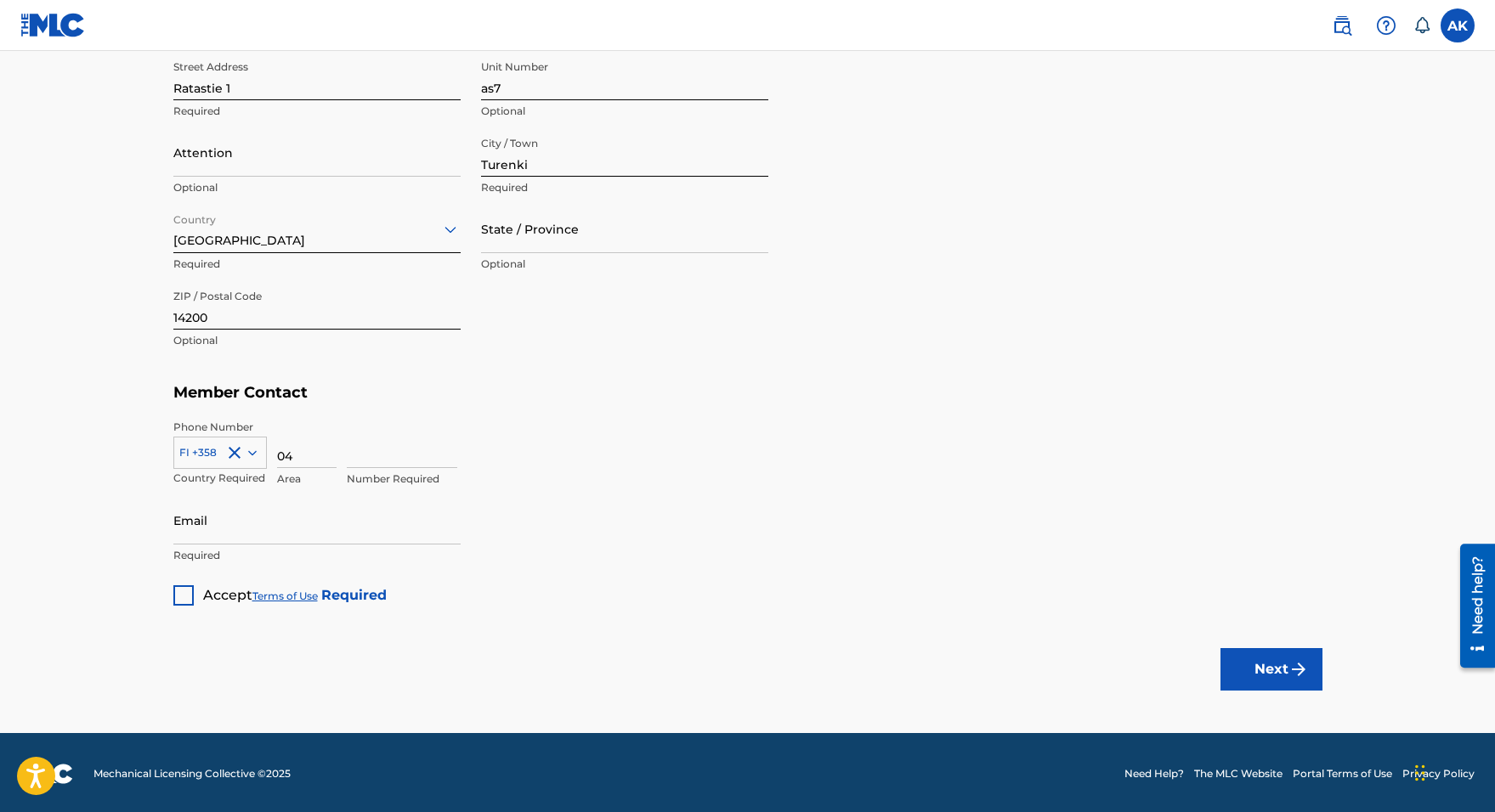
click at [309, 459] on input "04" at bounding box center [307, 443] width 60 height 49
type input "0"
type input "408678767"
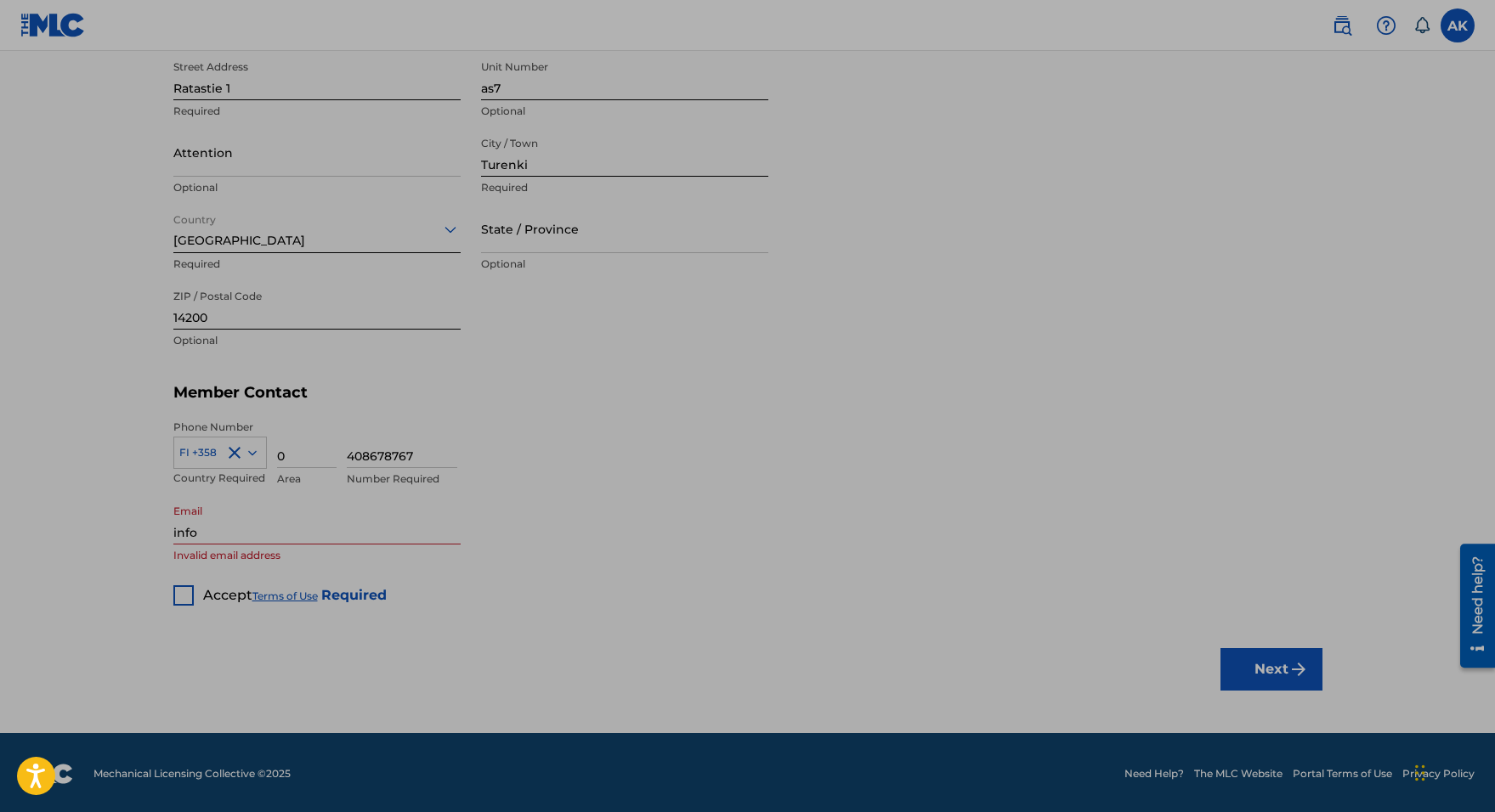
click at [453, 549] on p "Invalid email address" at bounding box center [316, 556] width 287 height 15
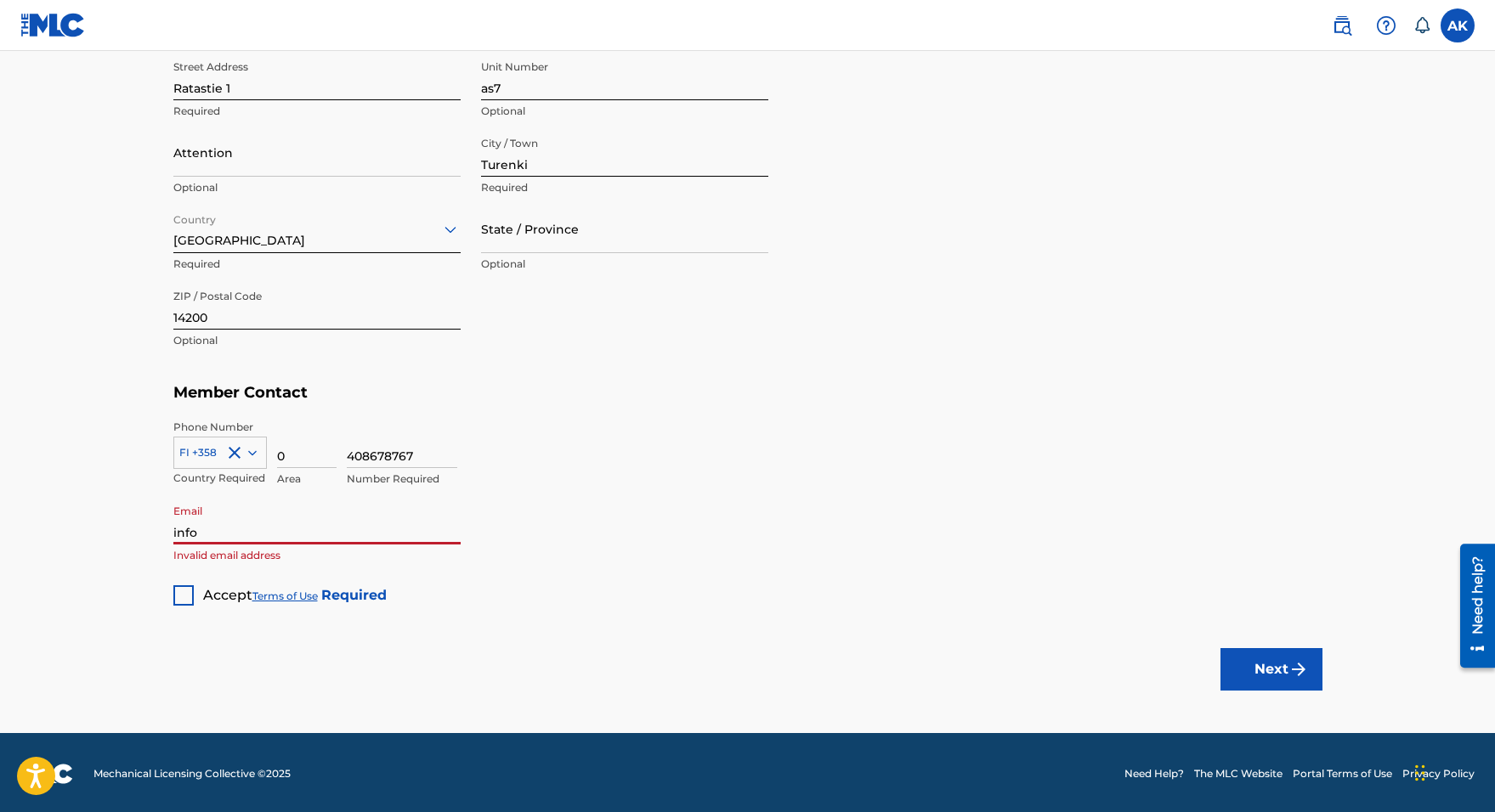
click at [312, 531] on input "info" at bounding box center [316, 520] width 287 height 49
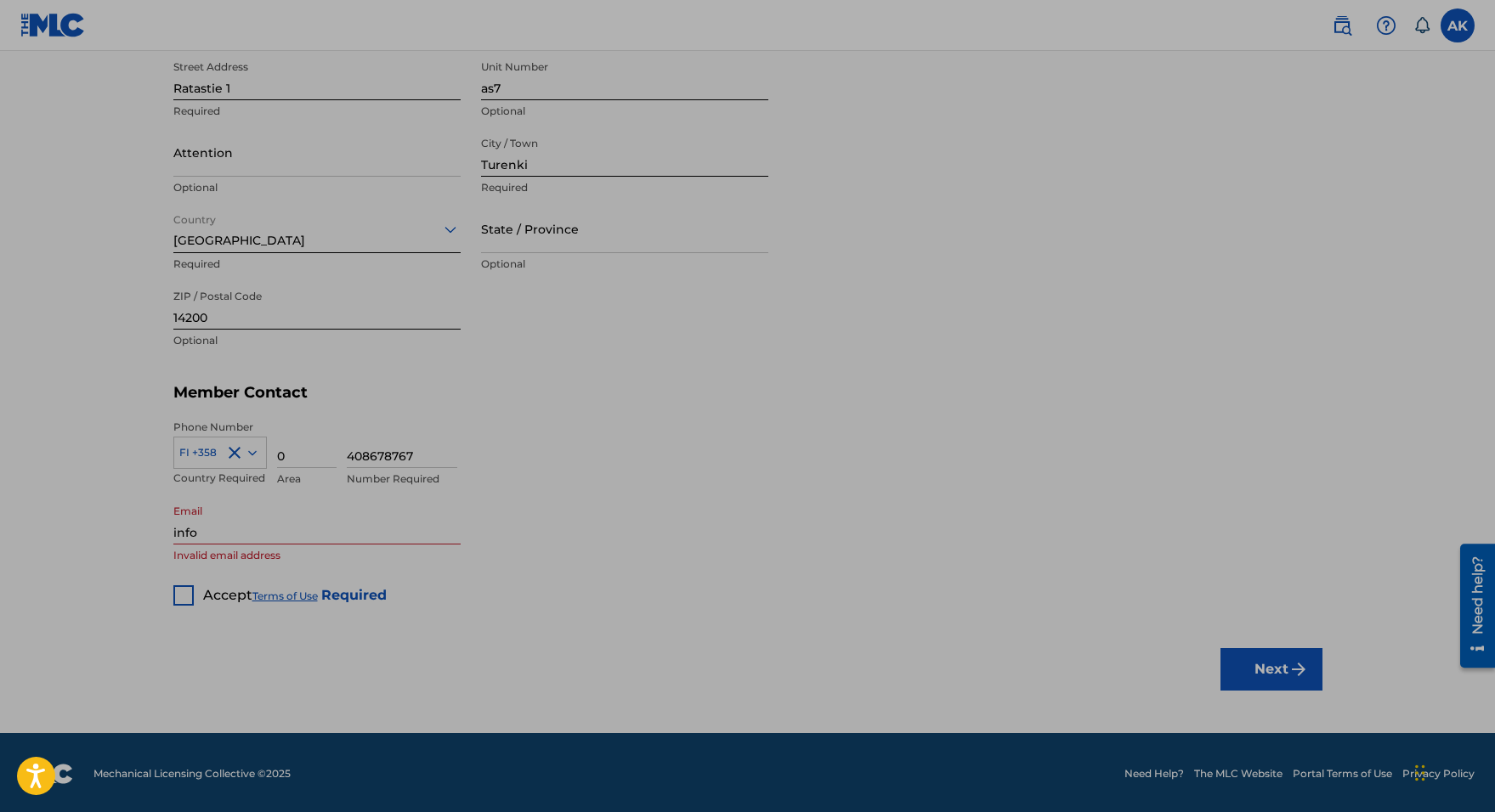
click at [312, 531] on input "info" at bounding box center [316, 520] width 287 height 49
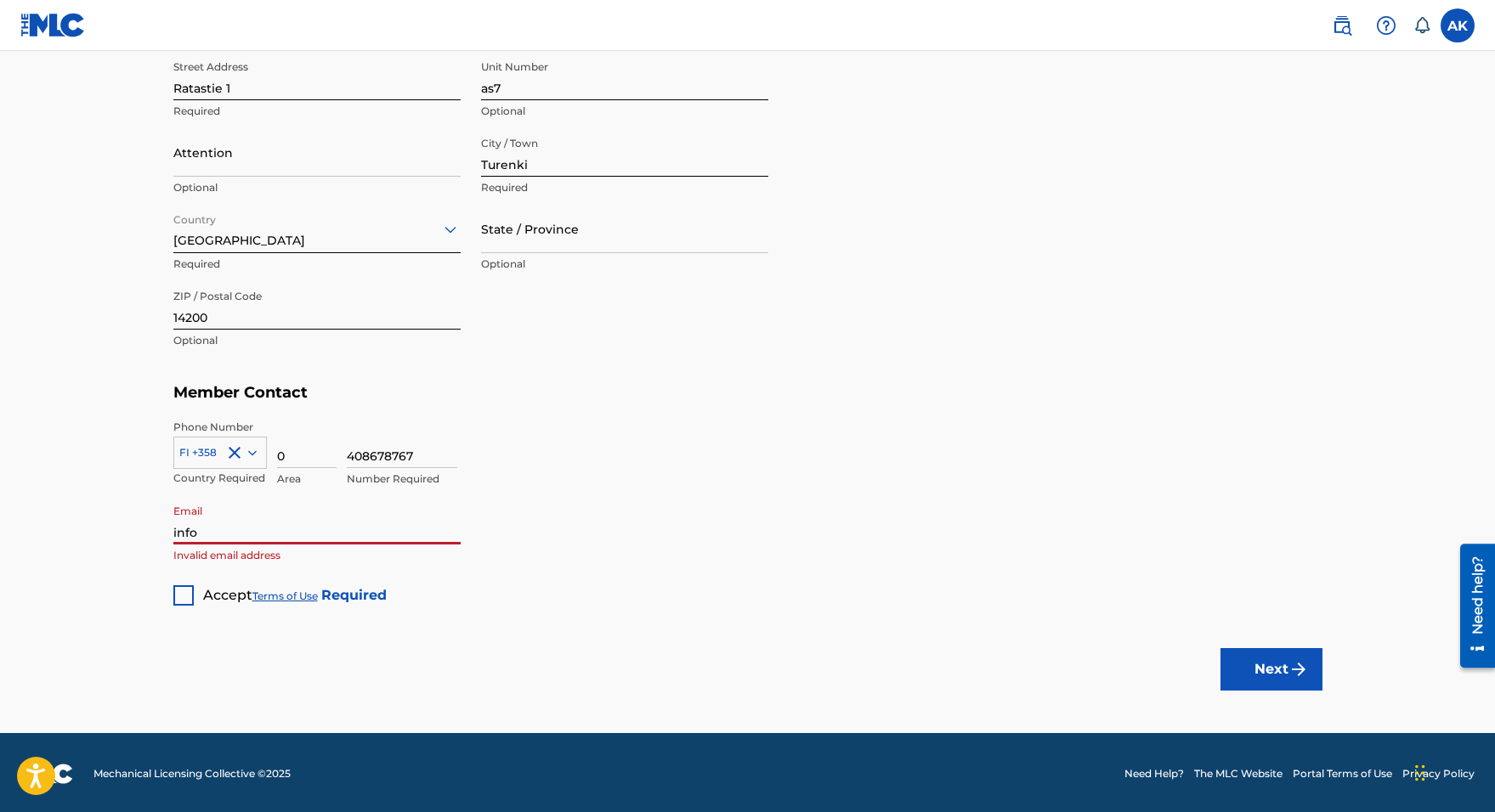
click at [212, 541] on input "info" at bounding box center [316, 520] width 287 height 49
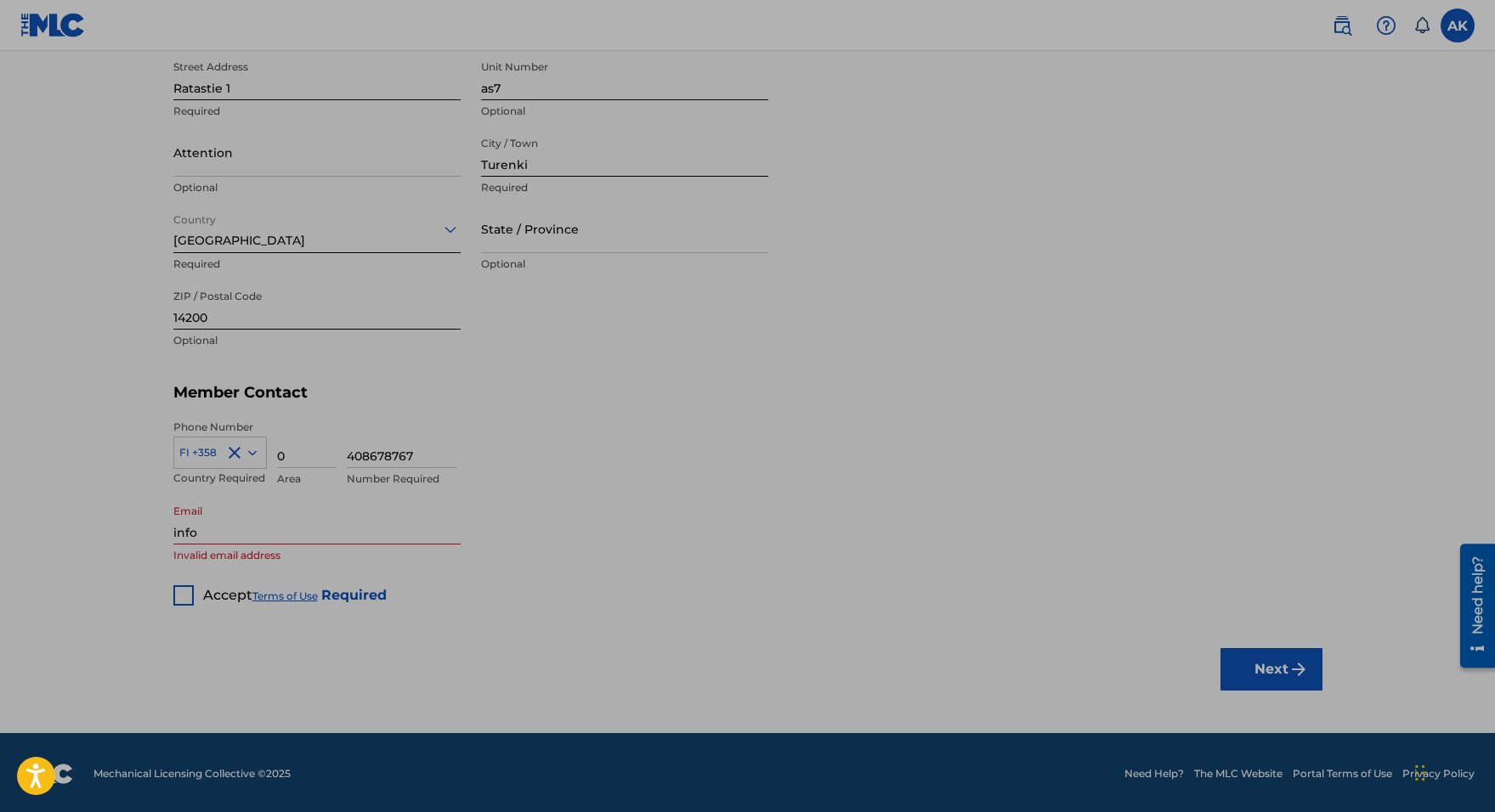
click at [373, 541] on input "info" at bounding box center [316, 520] width 287 height 49
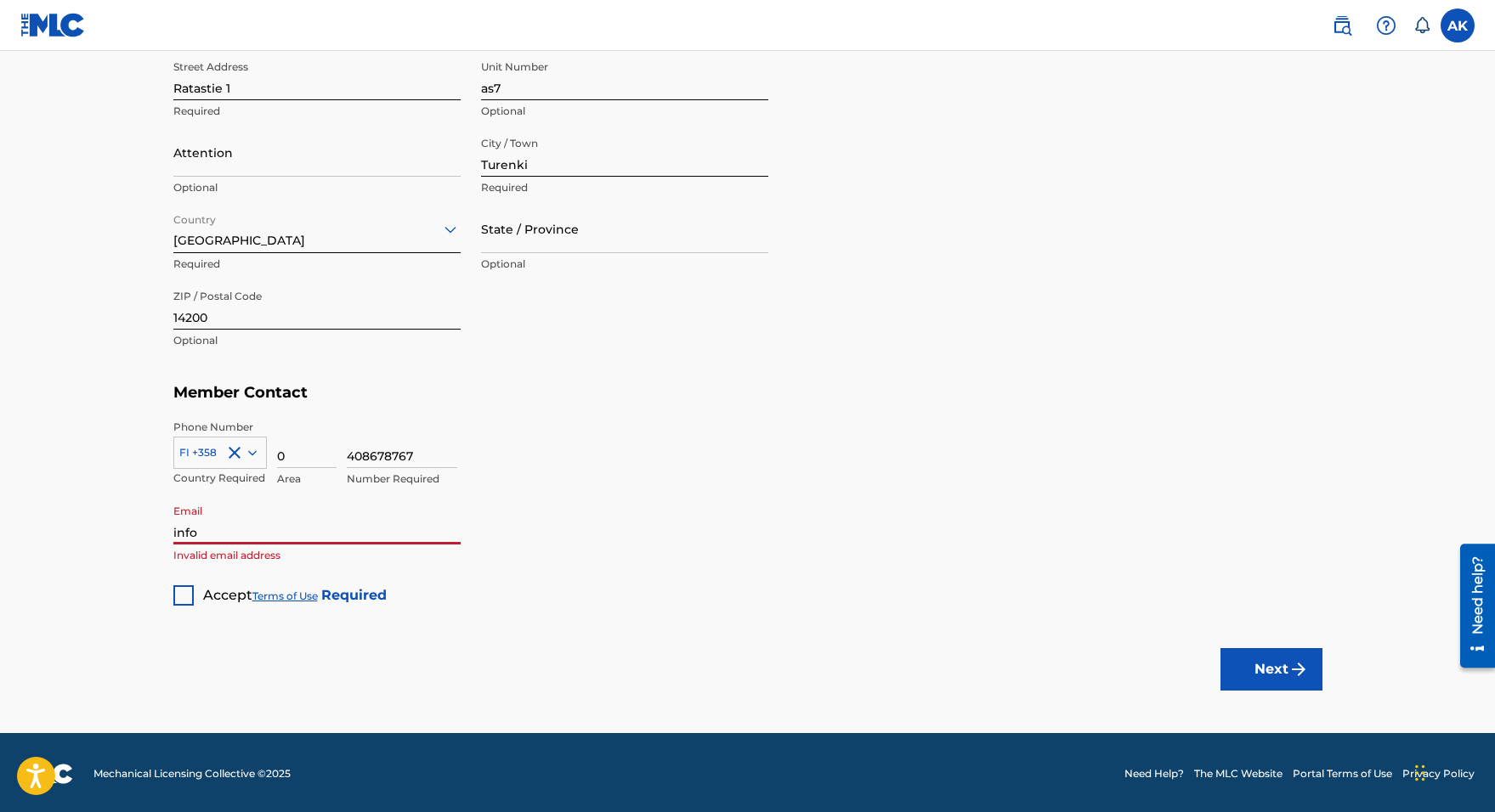
click at [304, 540] on input "info" at bounding box center [316, 520] width 287 height 49
click at [301, 534] on input "info" at bounding box center [316, 520] width 287 height 49
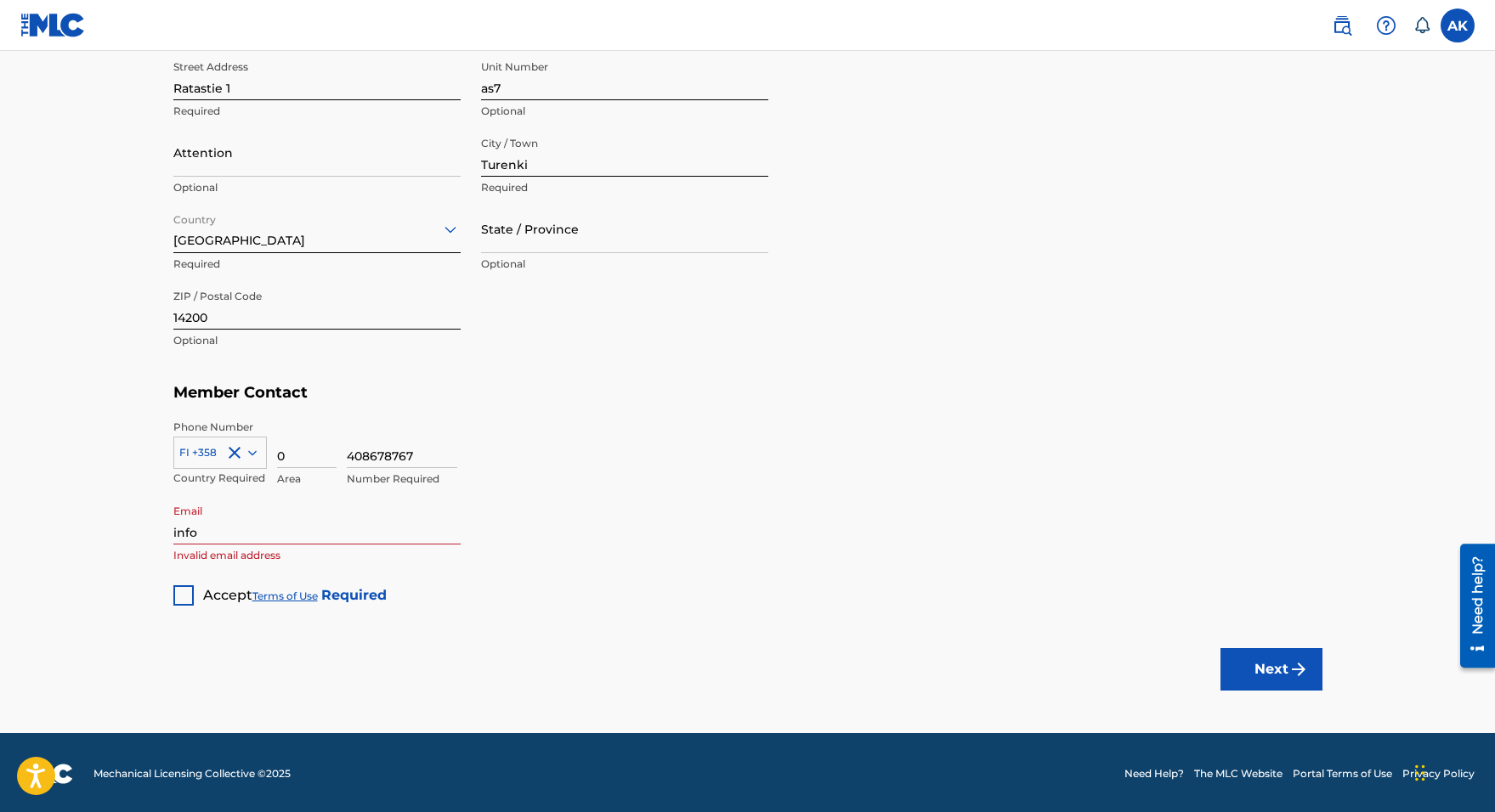
click at [260, 532] on input "info" at bounding box center [316, 520] width 287 height 49
click at [214, 531] on input "info" at bounding box center [316, 520] width 287 height 49
click at [254, 522] on input "info" at bounding box center [316, 520] width 287 height 49
click at [249, 523] on input "info" at bounding box center [316, 520] width 287 height 49
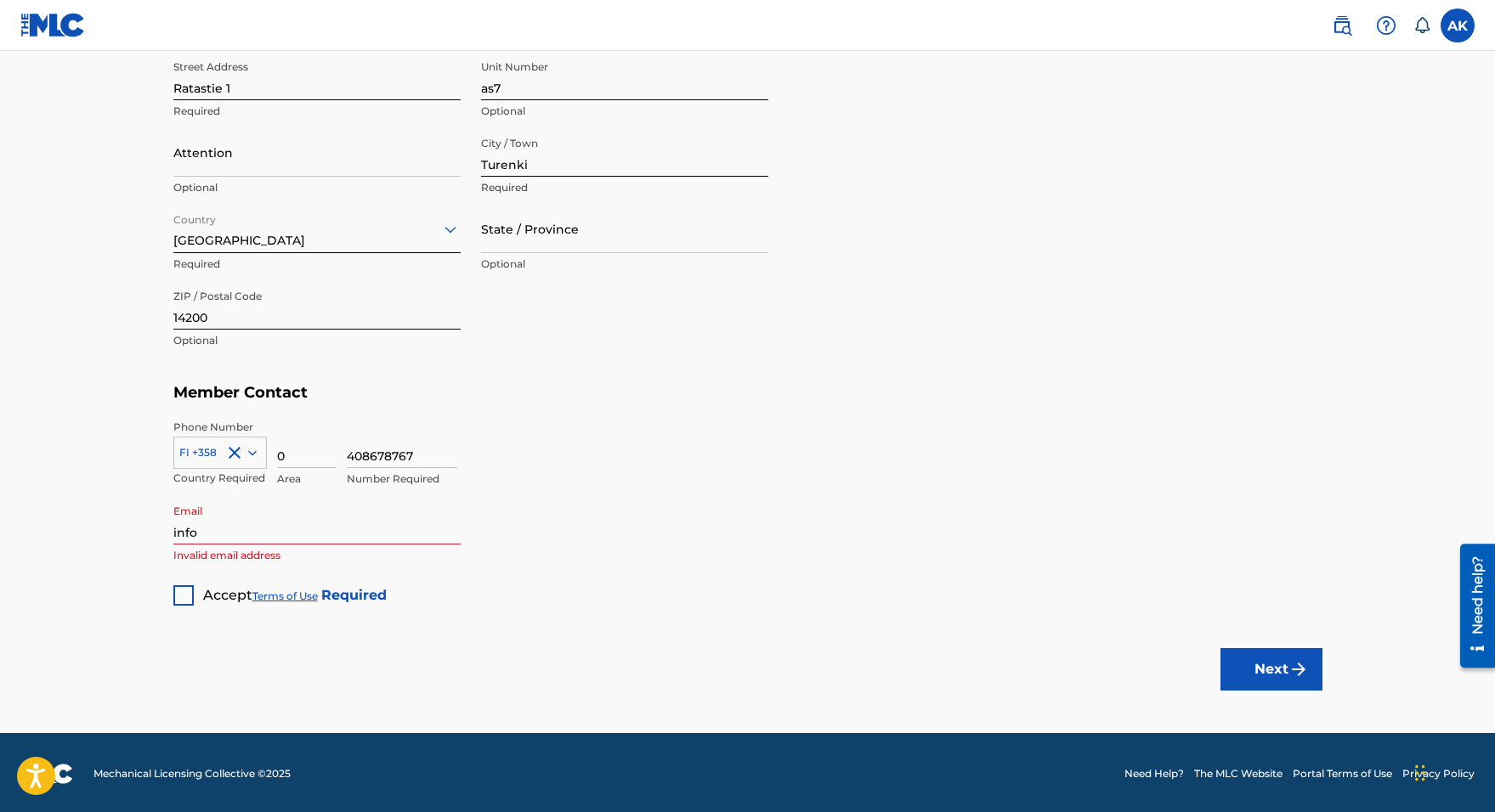
click at [263, 525] on input "info" at bounding box center [316, 520] width 287 height 49
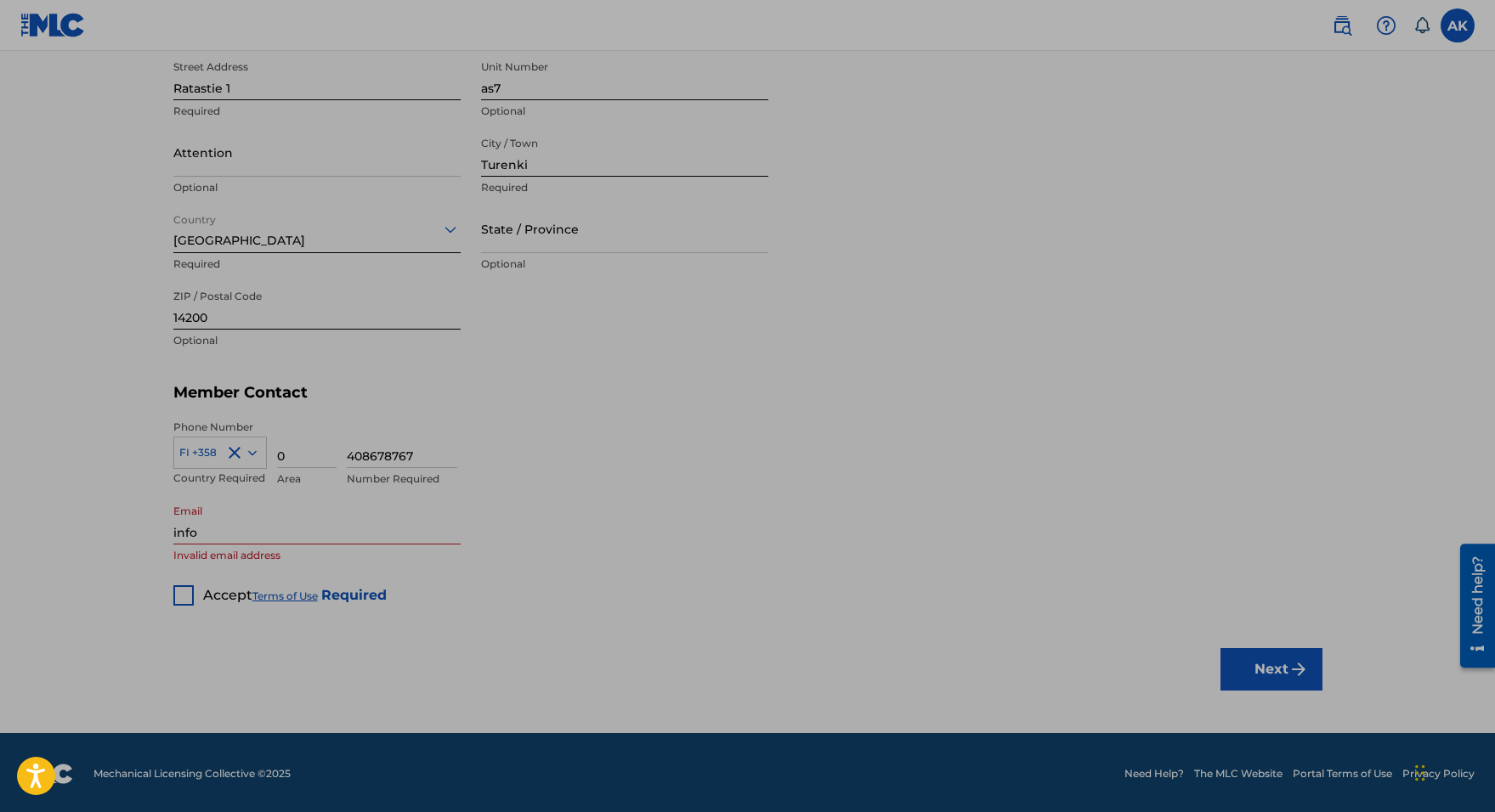
click at [306, 501] on input "info" at bounding box center [316, 520] width 287 height 49
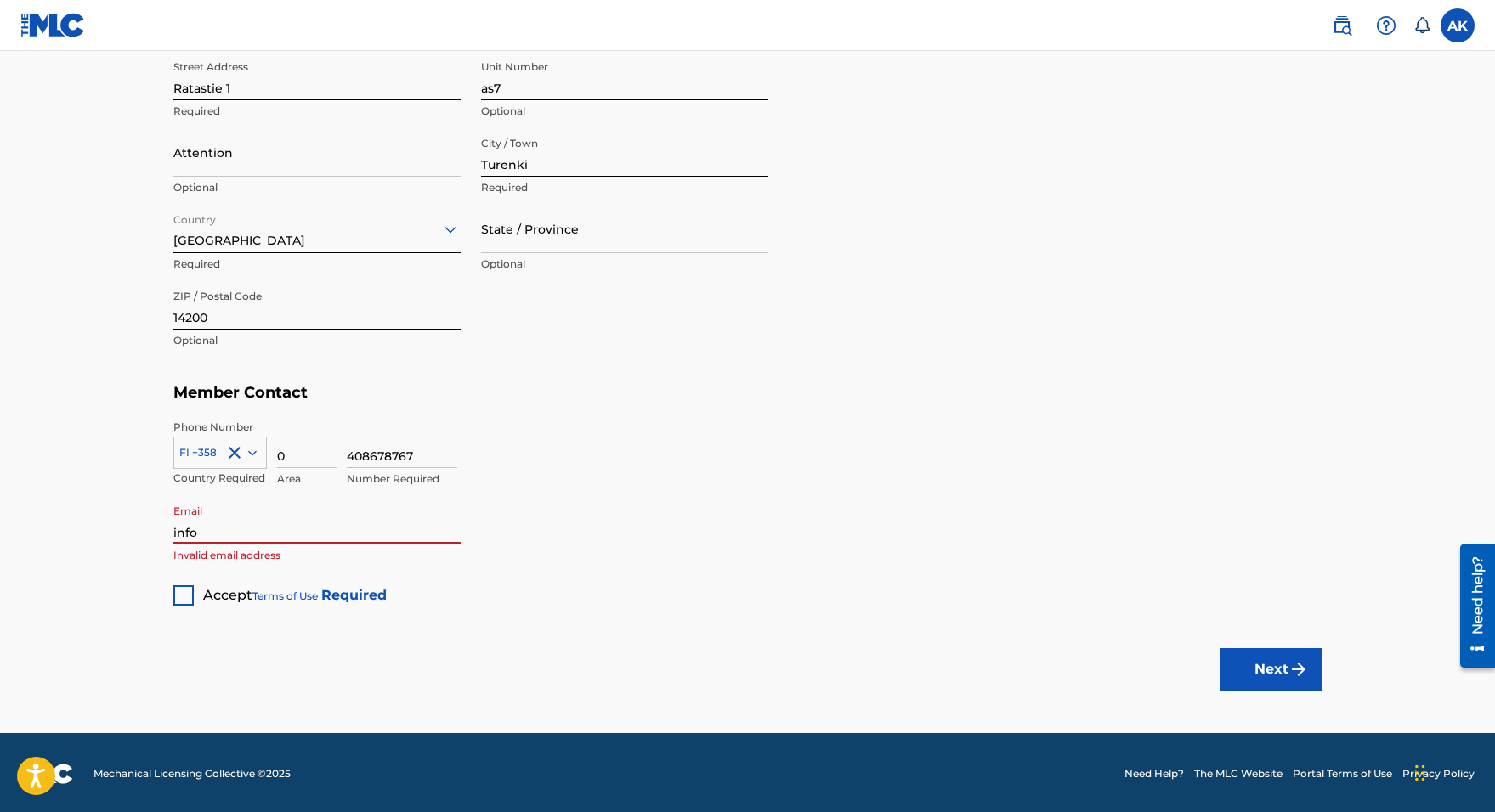
click at [254, 528] on input "info" at bounding box center [316, 520] width 287 height 49
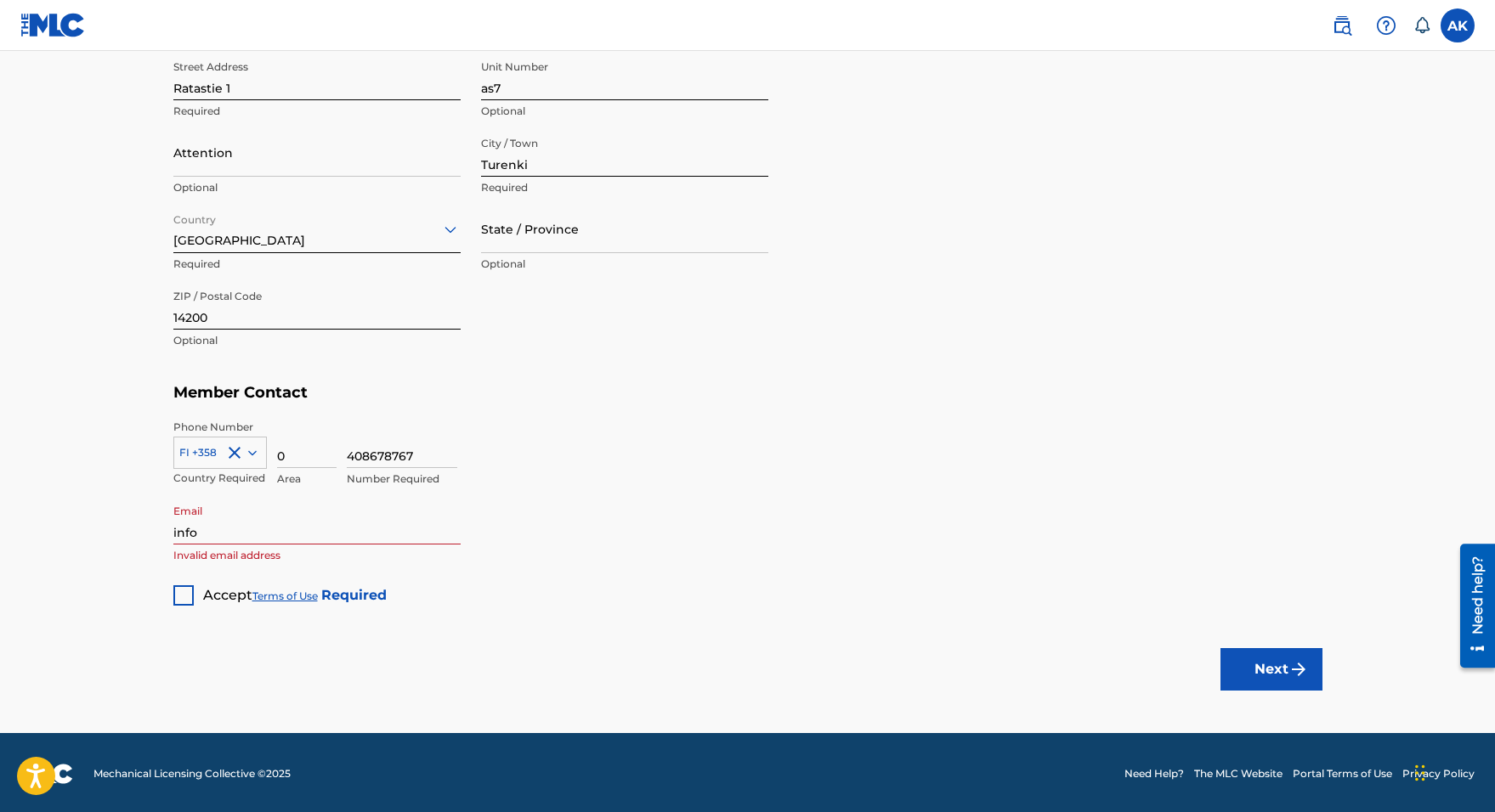
click at [214, 545] on div "Email info Invalid email address" at bounding box center [316, 534] width 287 height 77
click at [215, 531] on input "info" at bounding box center [316, 520] width 287 height 49
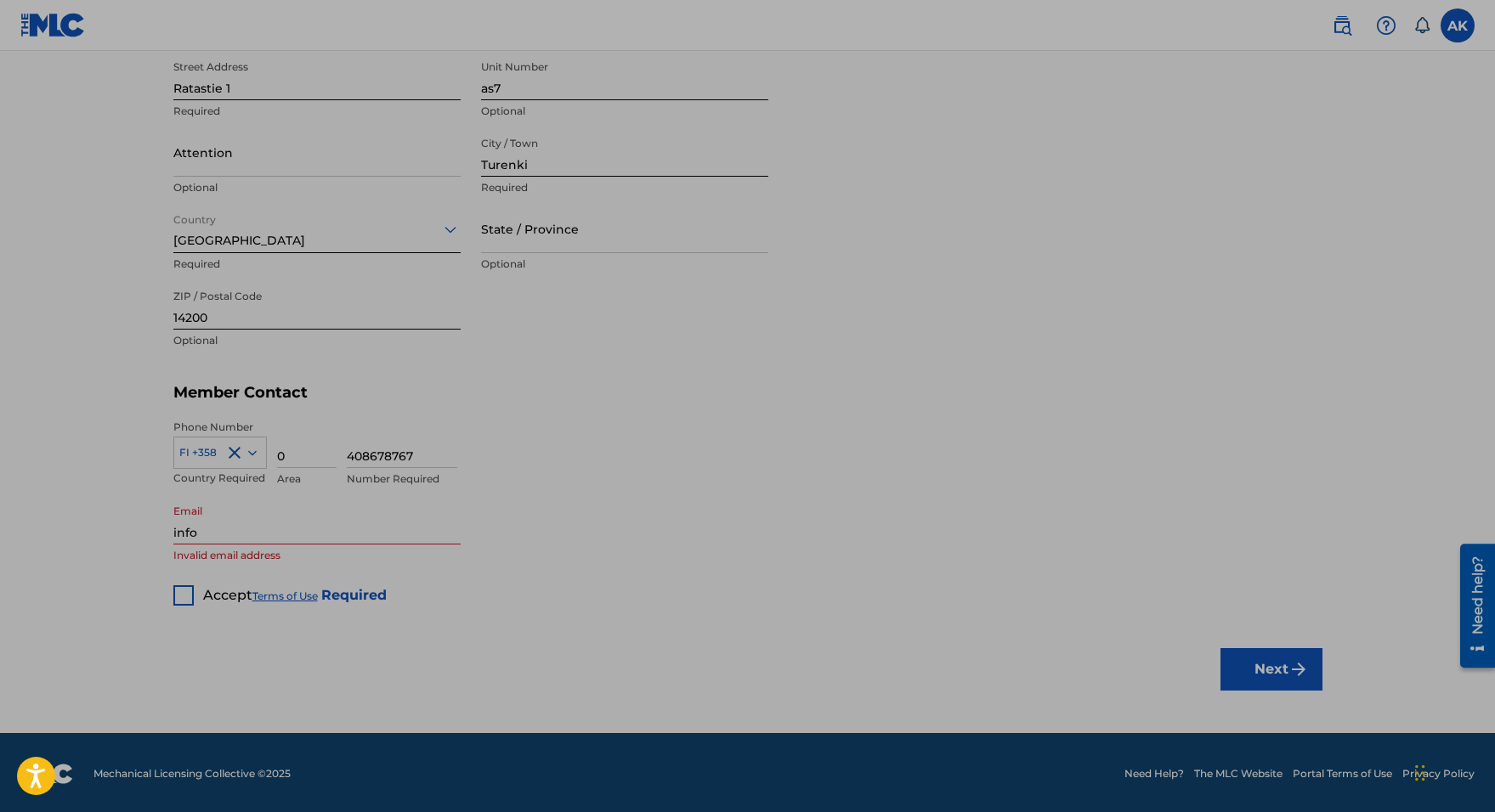
click at [342, 522] on input "info" at bounding box center [316, 520] width 287 height 49
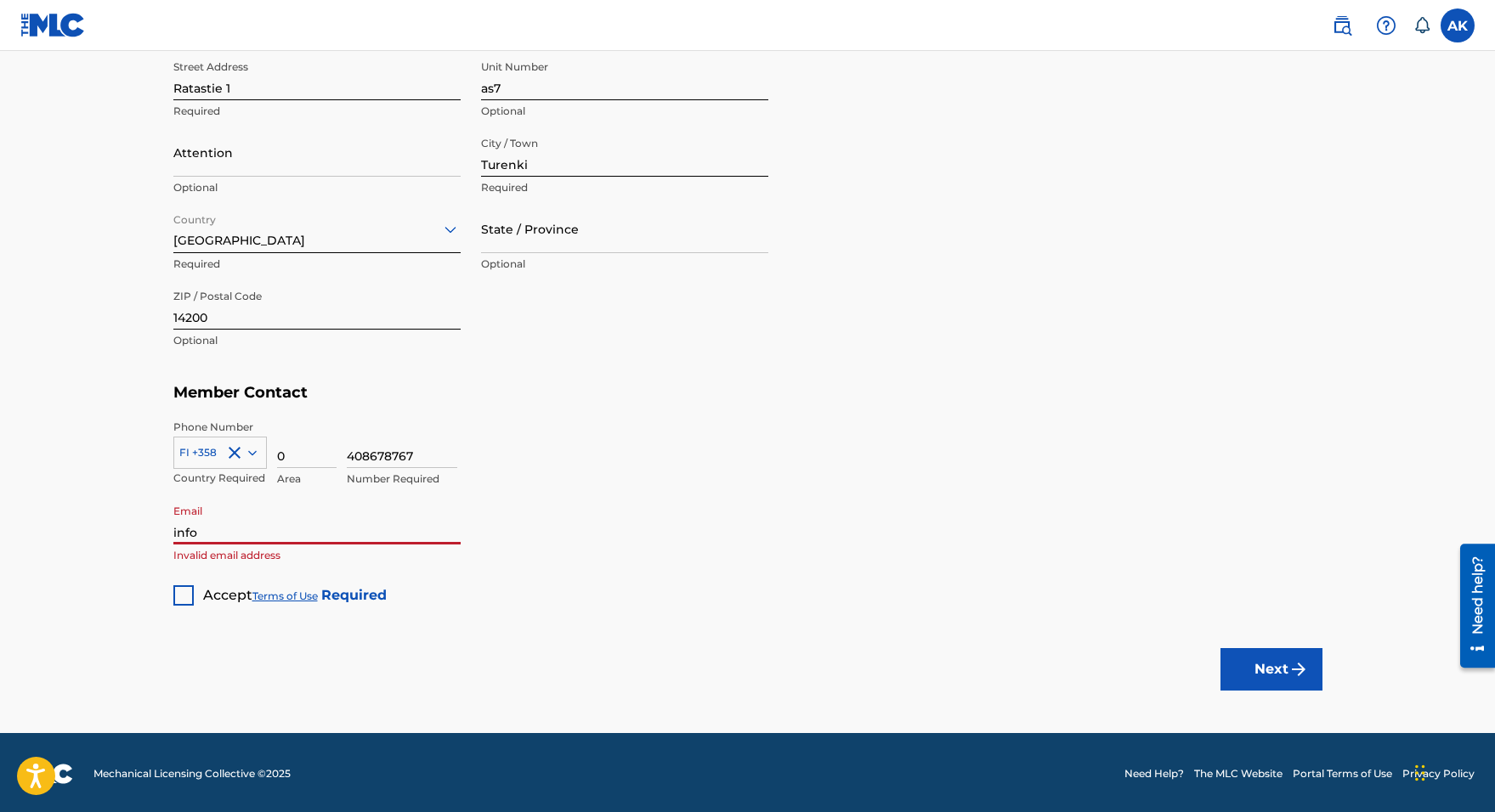
click at [311, 525] on input "info" at bounding box center [316, 520] width 287 height 49
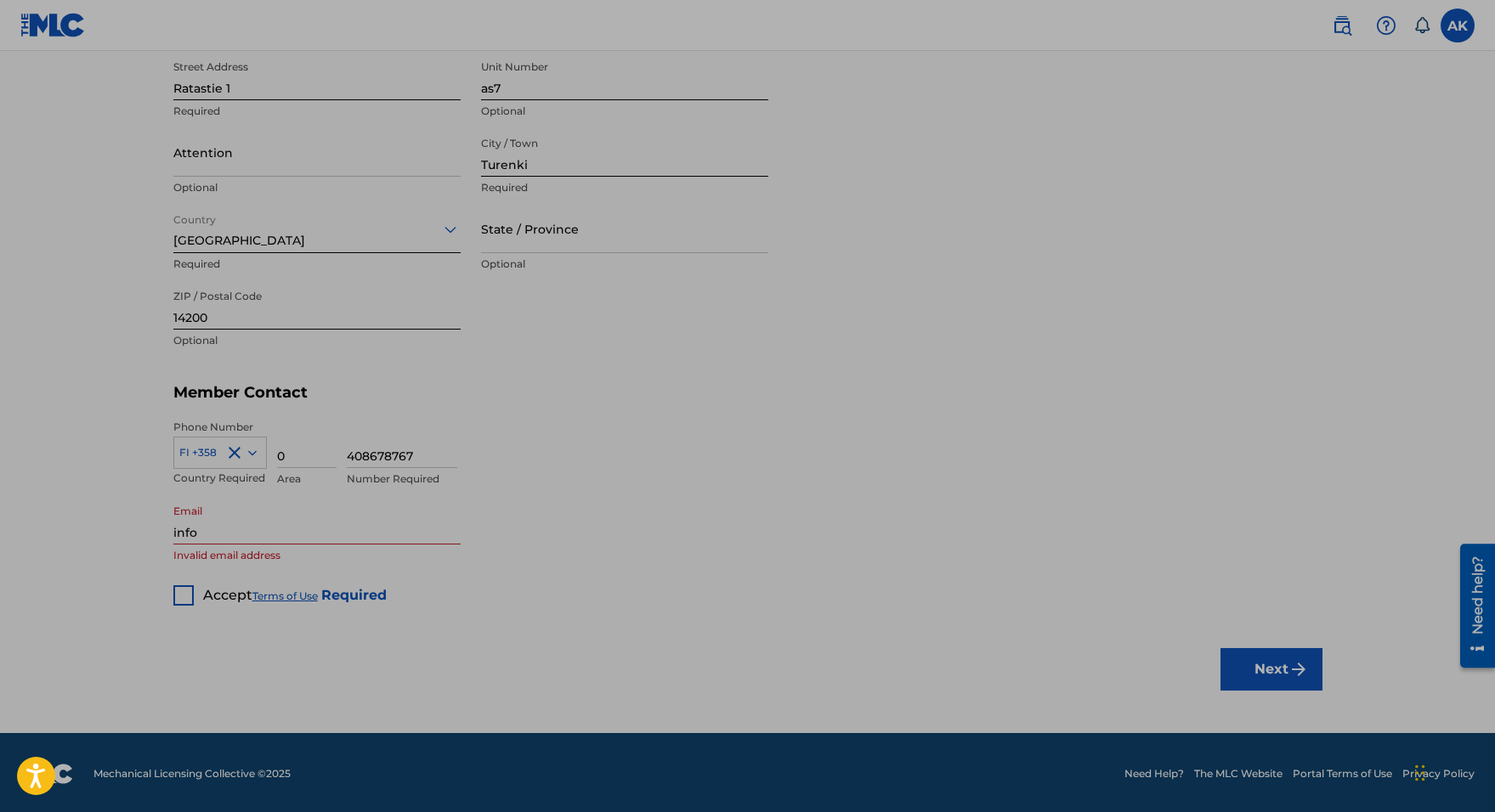
click at [277, 525] on input "info" at bounding box center [316, 520] width 287 height 49
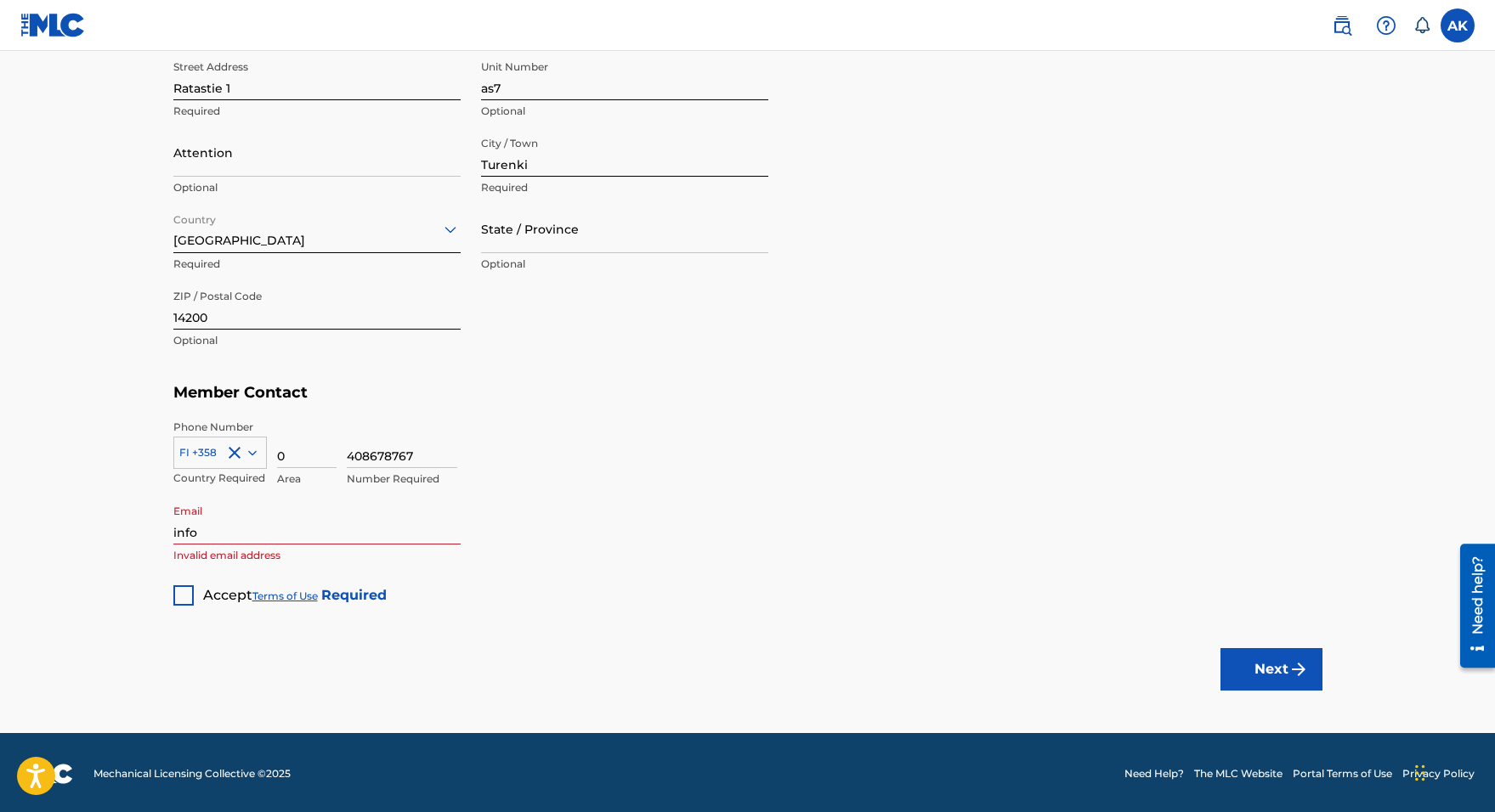
click at [259, 544] on div "Email info Invalid email address" at bounding box center [316, 534] width 287 height 77
click at [252, 528] on input "info" at bounding box center [316, 520] width 287 height 49
paste input "@"
click at [177, 535] on input "@" at bounding box center [316, 520] width 287 height 49
type input "info@anentertainment.fi"
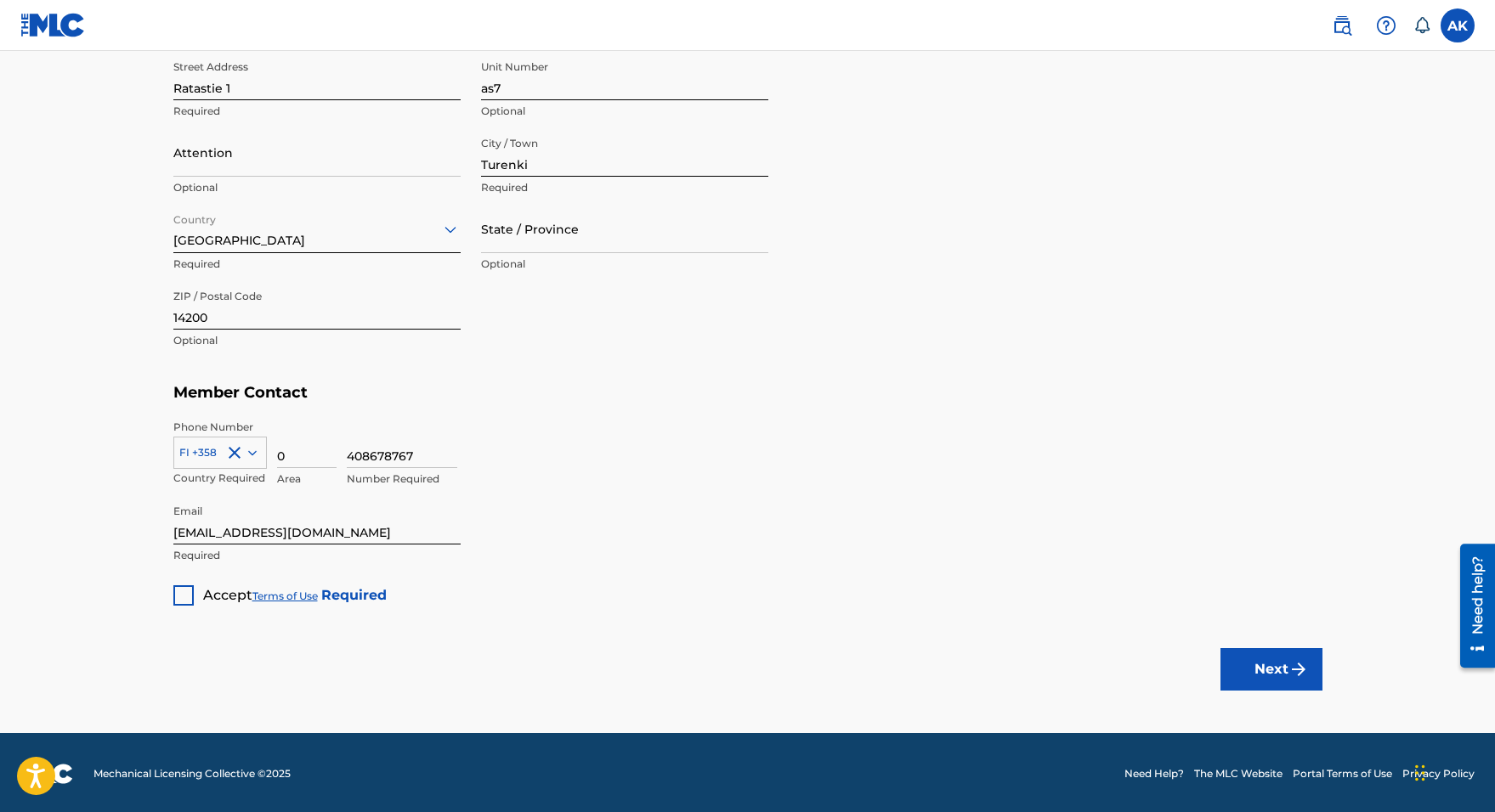
click at [177, 599] on div at bounding box center [183, 595] width 21 height 21
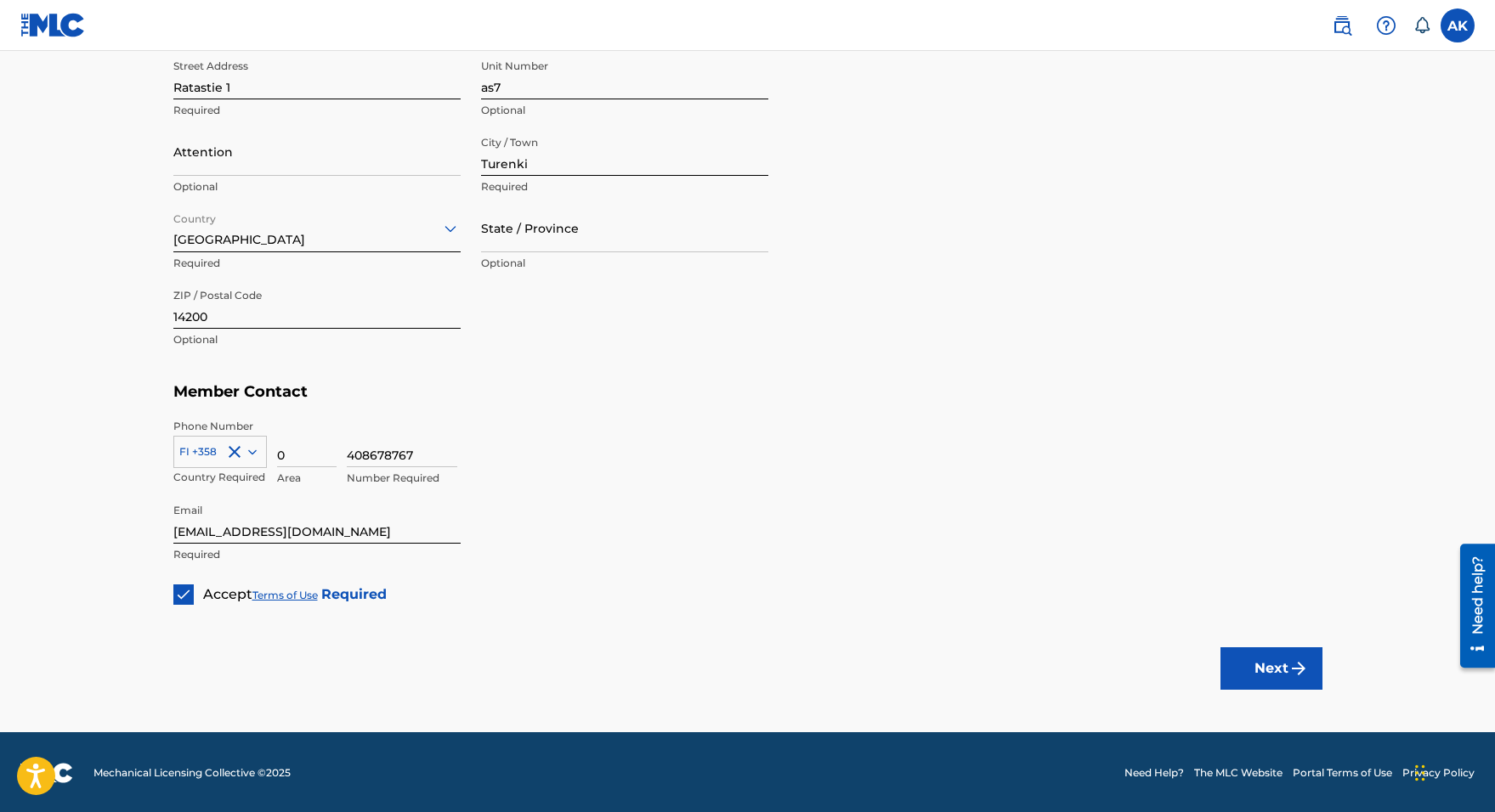
scroll to position [747, 0]
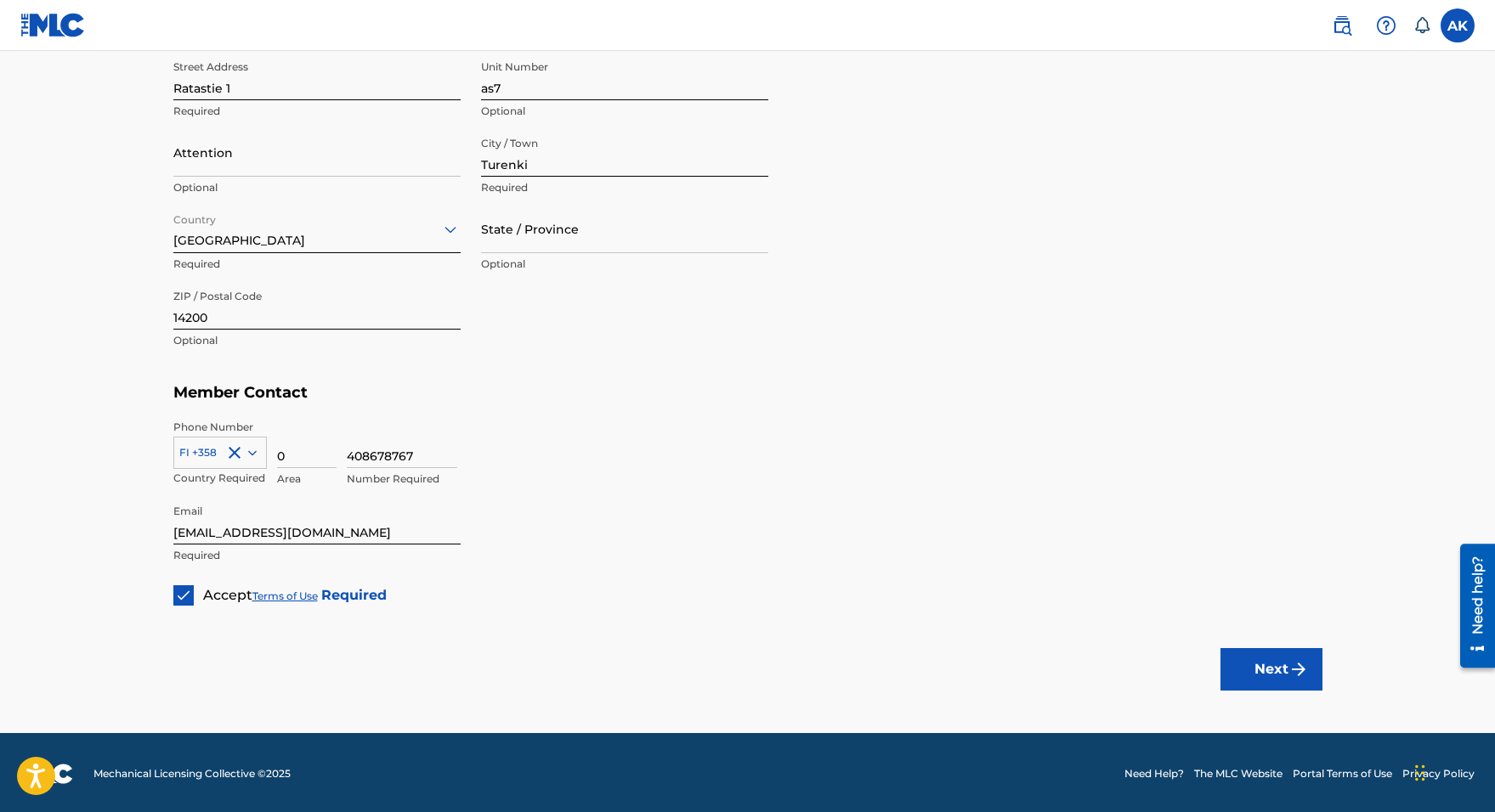
click at [1275, 677] on button "Next" at bounding box center [1271, 669] width 102 height 43
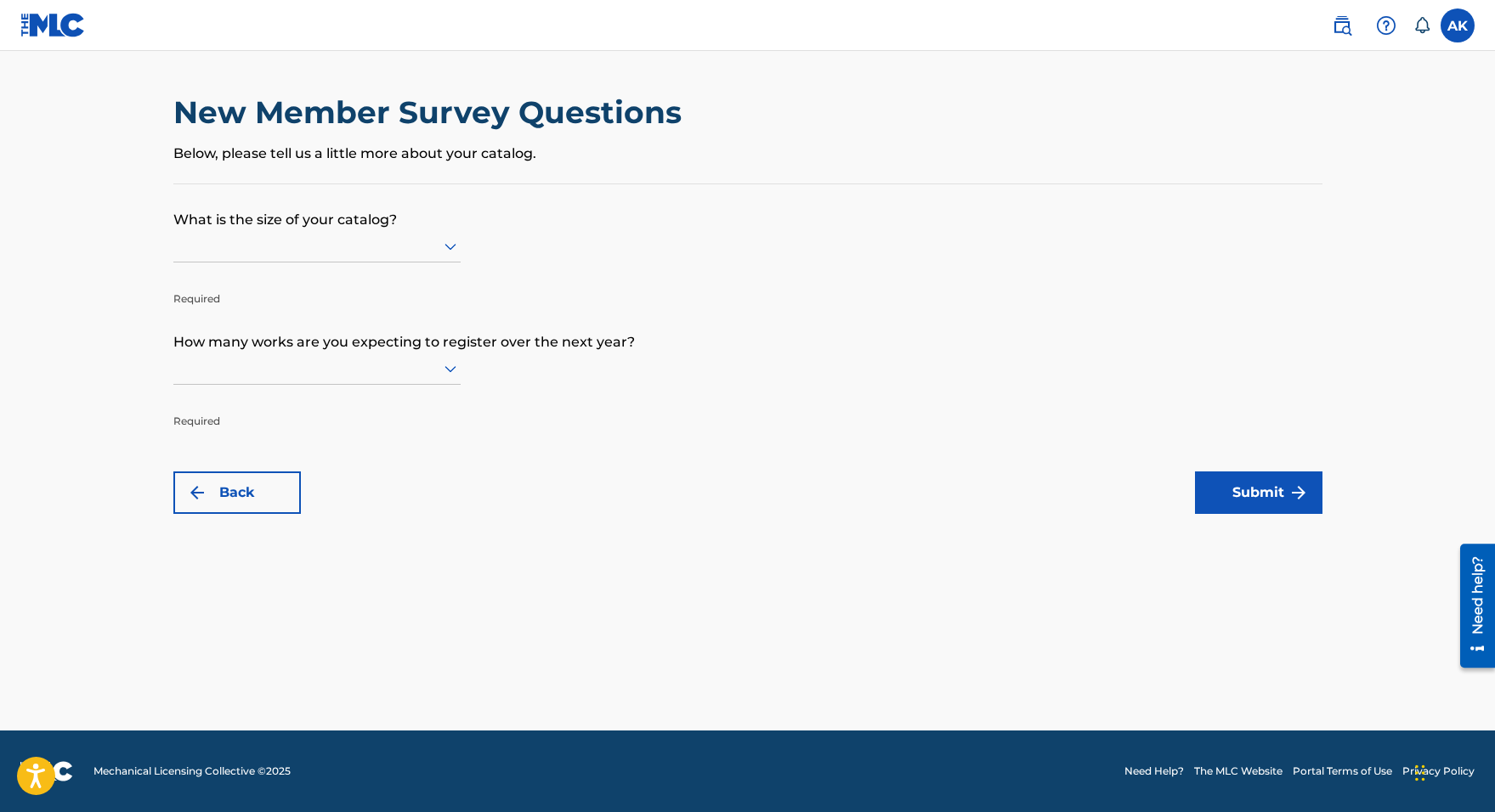
click at [414, 255] on div at bounding box center [316, 245] width 287 height 21
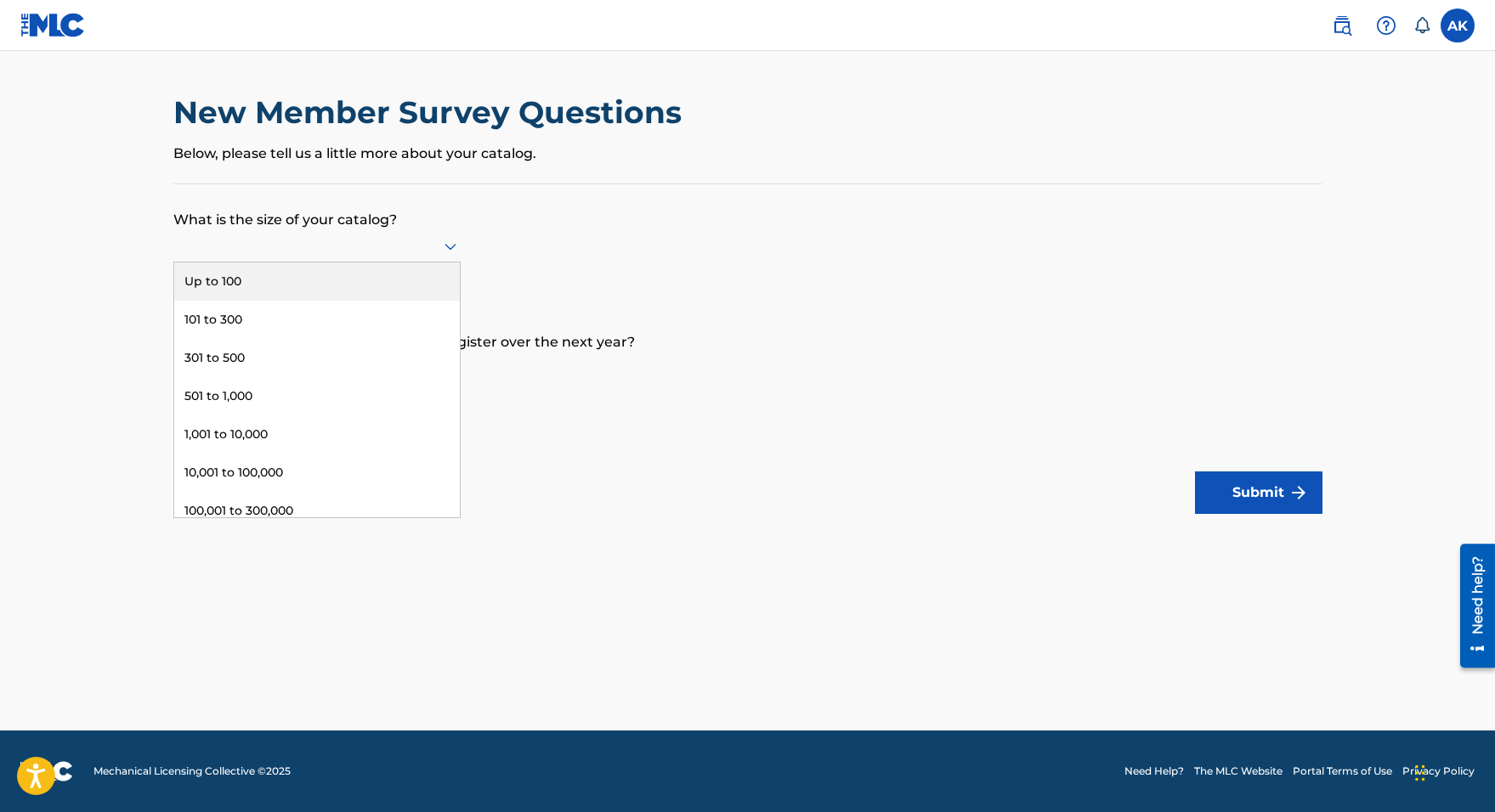
click at [378, 300] on div "Up to 100" at bounding box center [316, 281] width 285 height 38
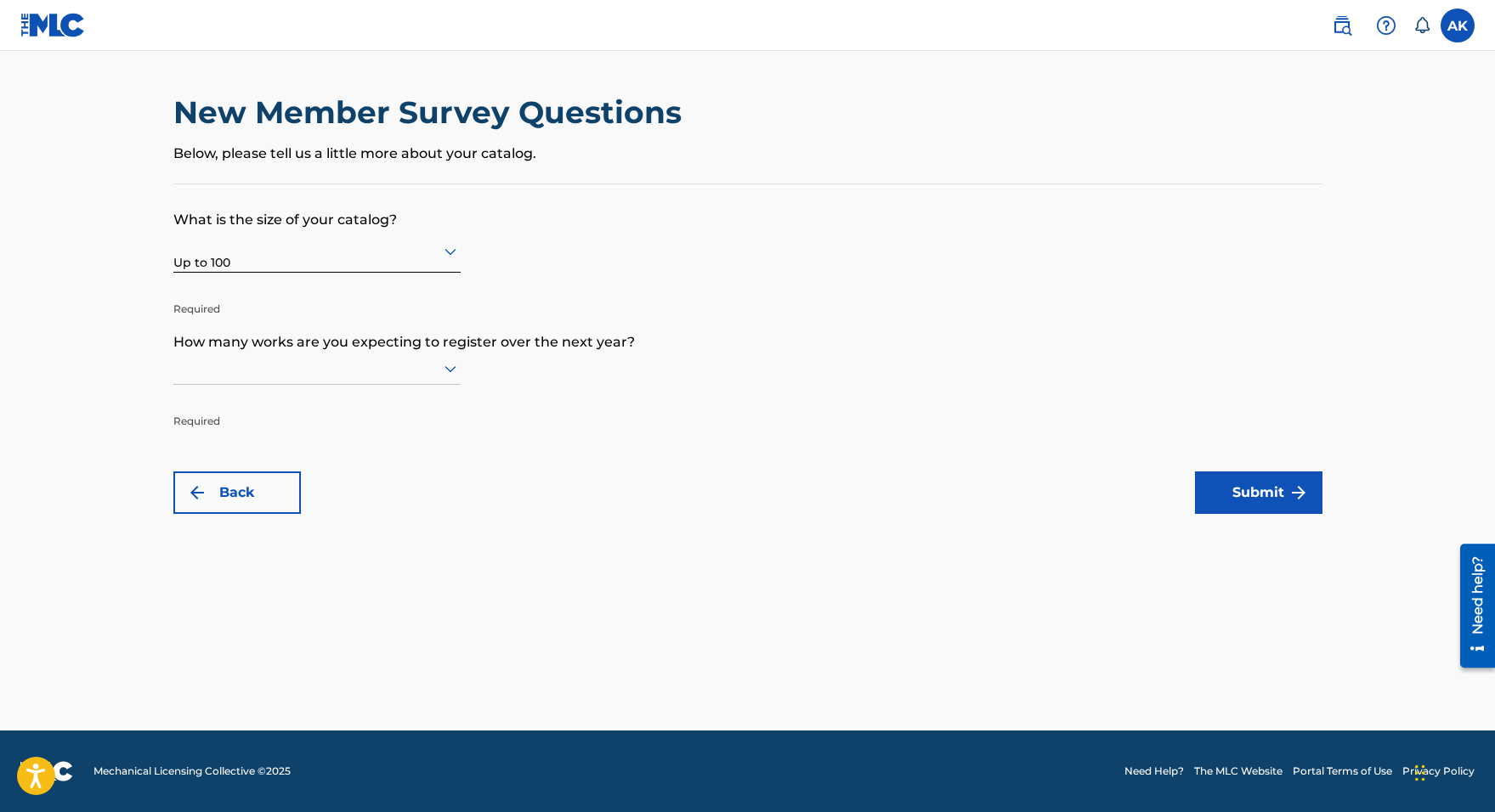
click at [322, 385] on div at bounding box center [316, 369] width 287 height 32
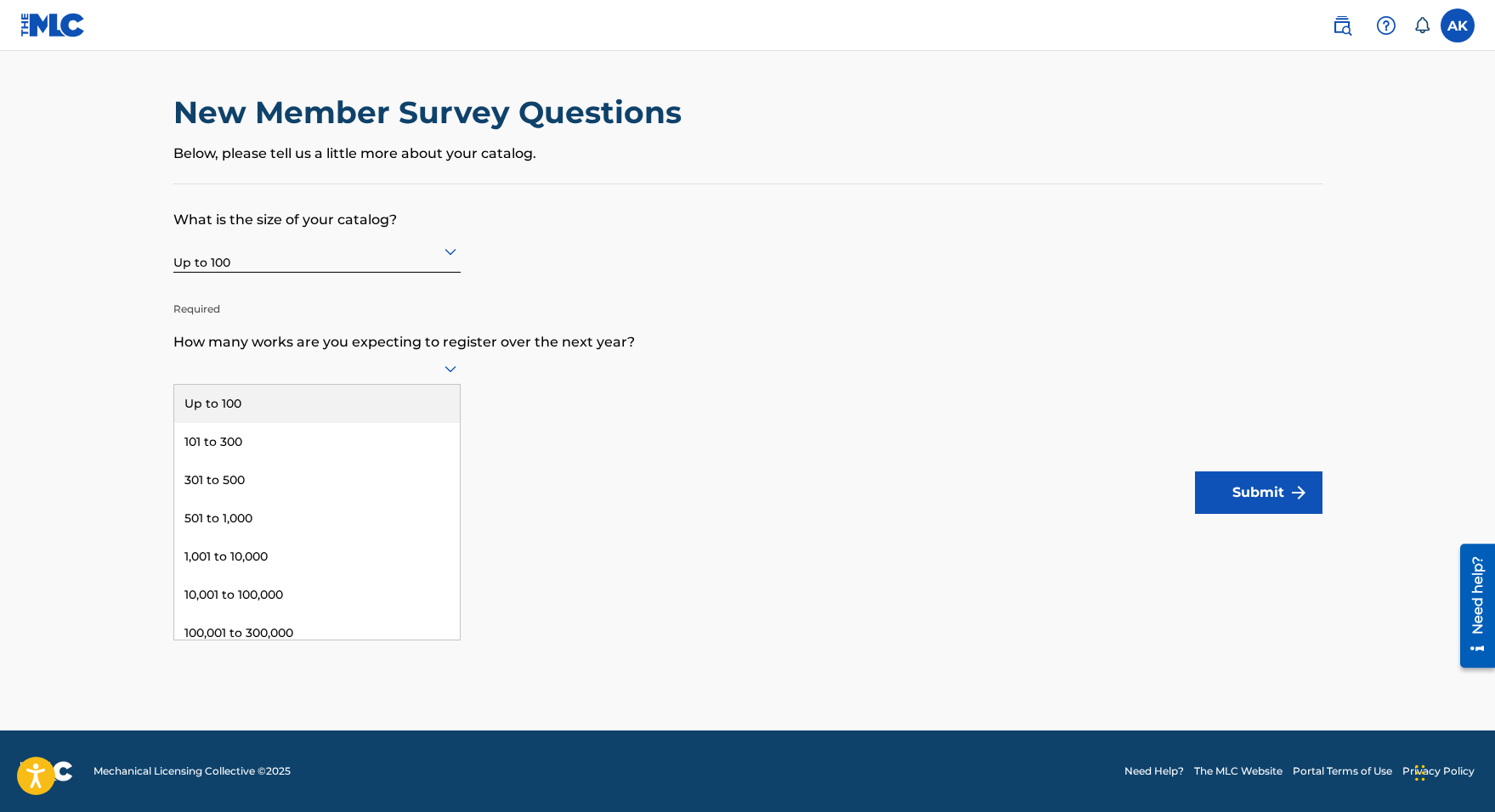
click at [317, 410] on div "Up to 100" at bounding box center [316, 404] width 285 height 38
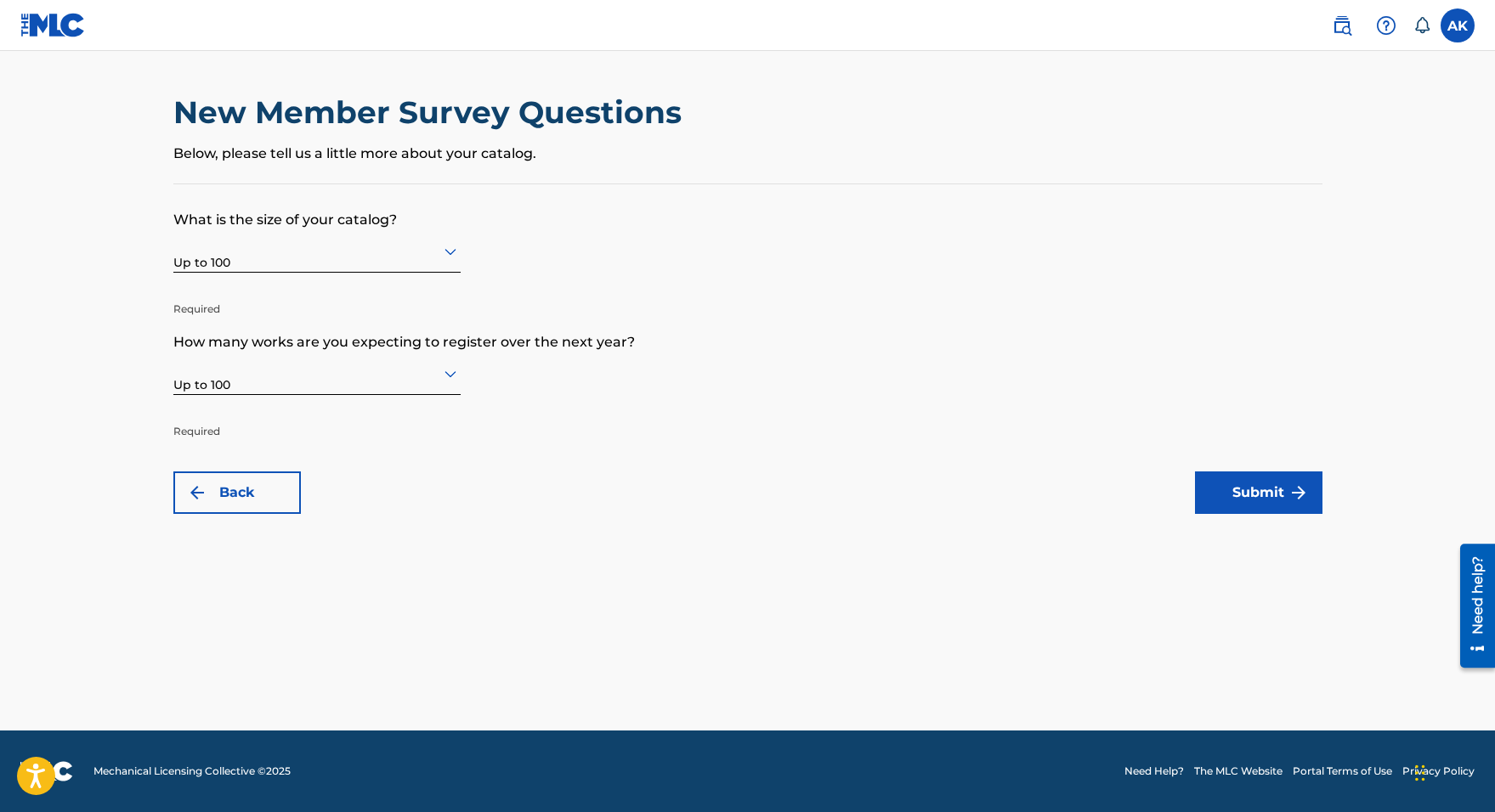
click at [1303, 499] on img "submit" at bounding box center [1298, 493] width 21 height 21
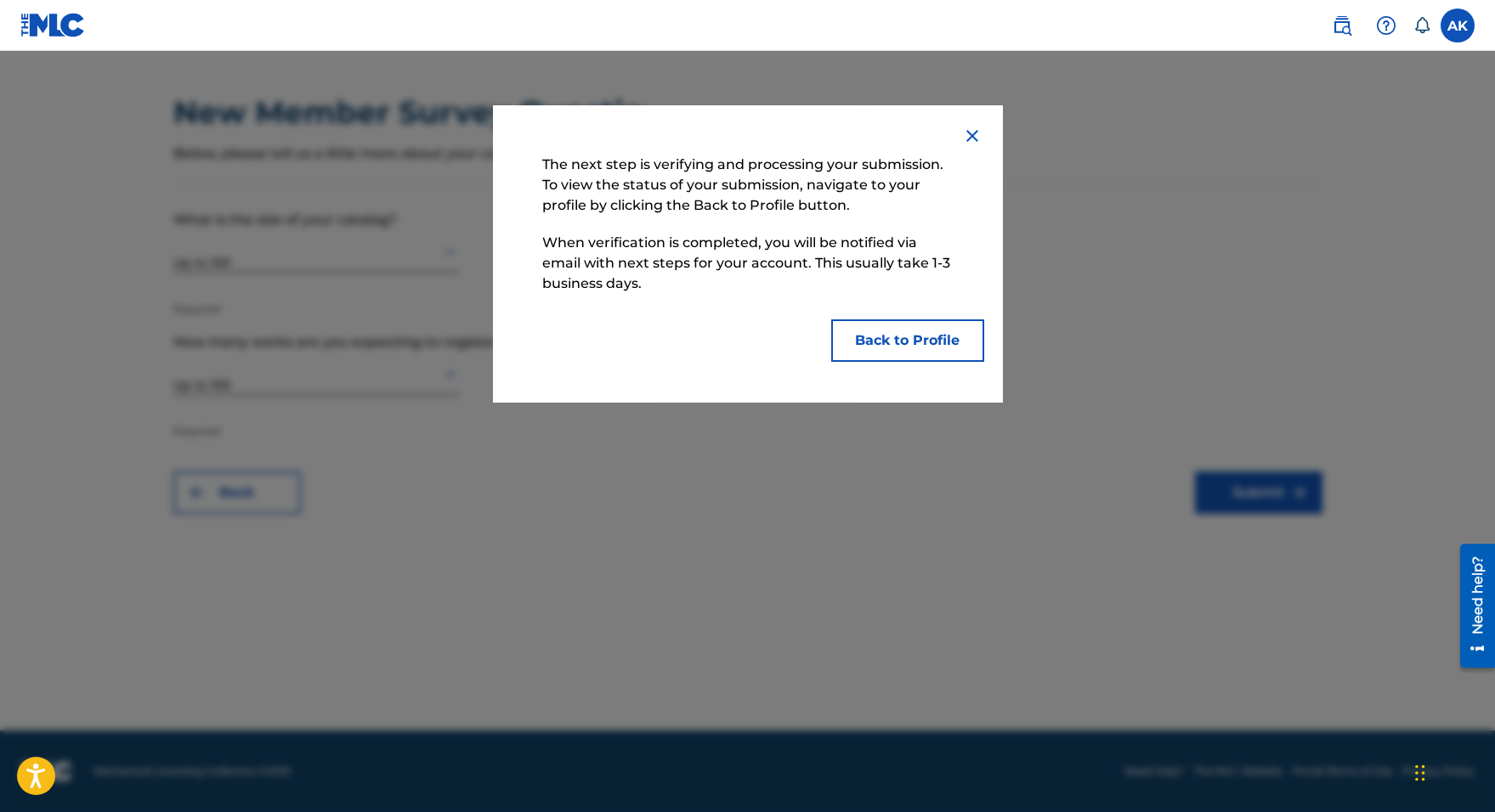
click at [922, 349] on button "Back to Profile" at bounding box center [908, 340] width 153 height 43
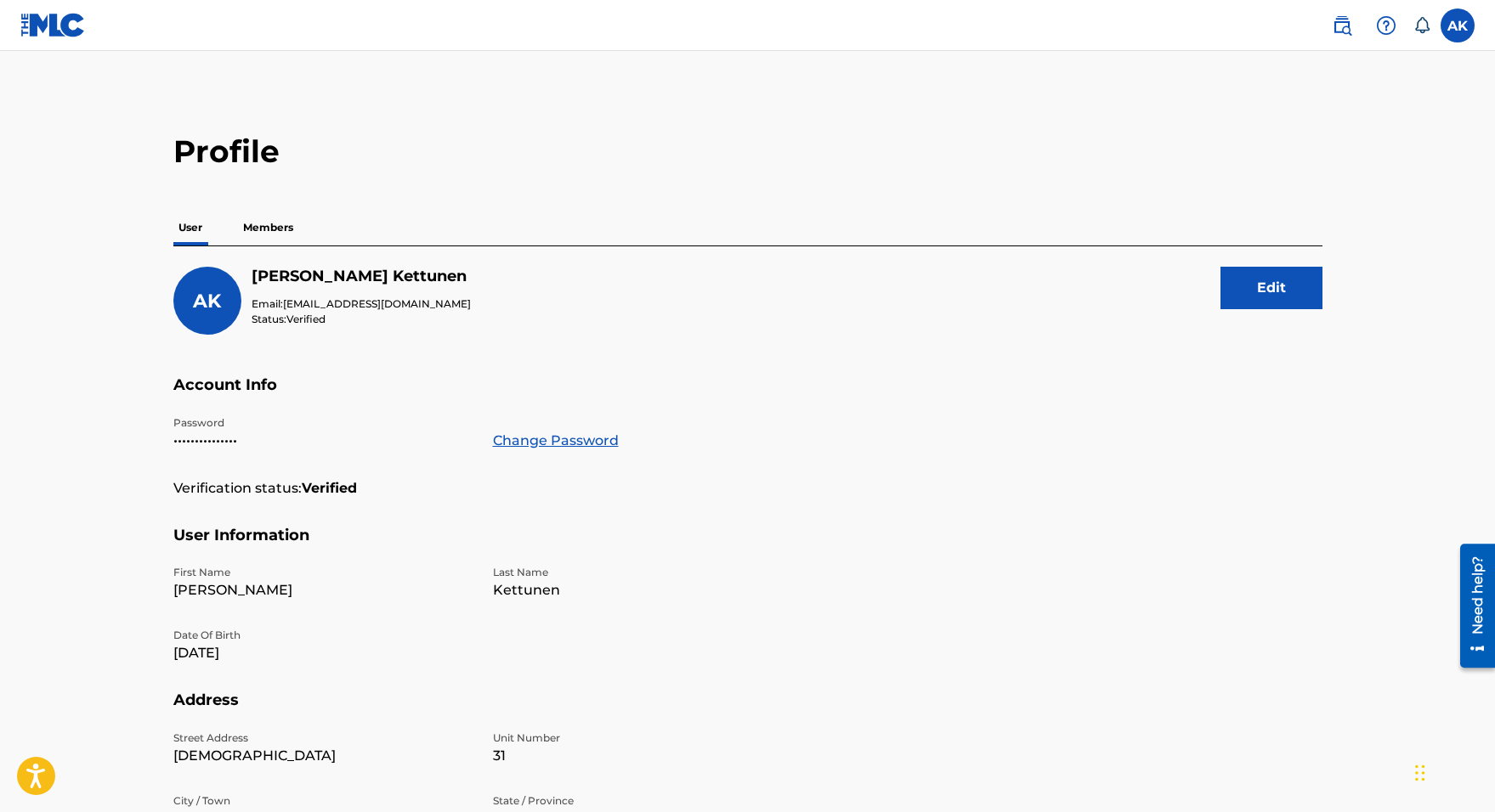
click at [1272, 276] on button "Edit" at bounding box center [1271, 287] width 102 height 43
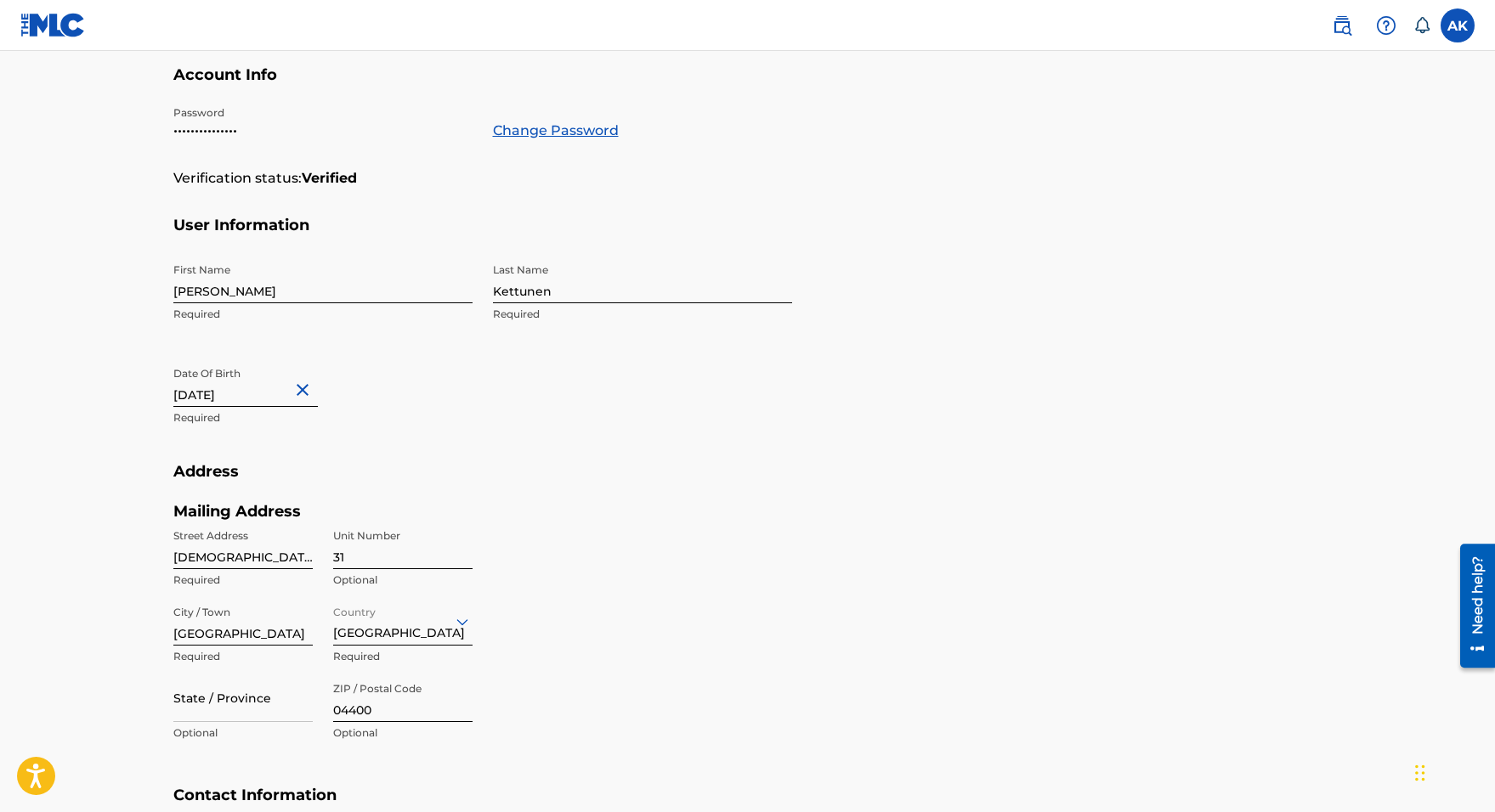
scroll to position [442, 0]
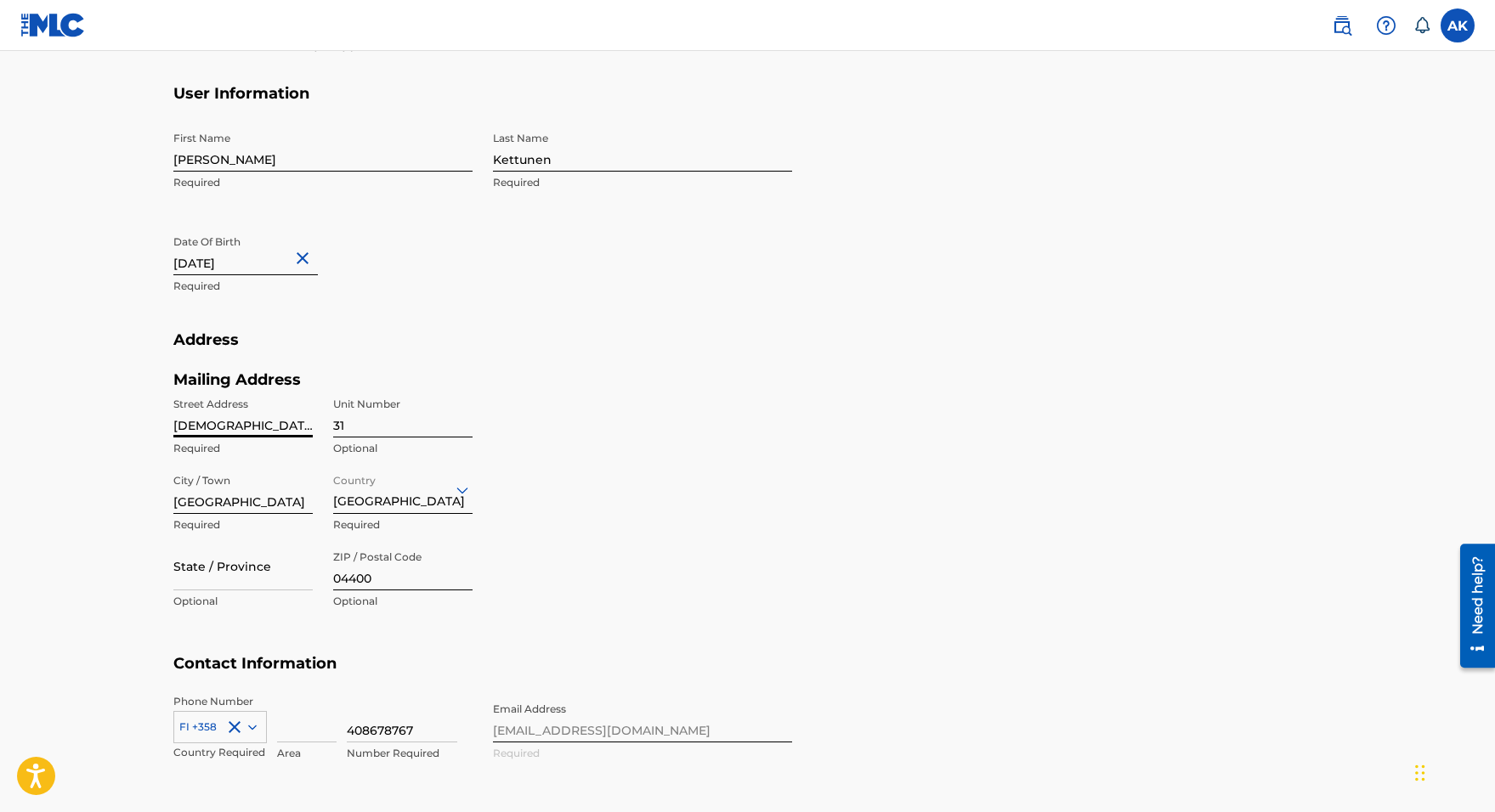
drag, startPoint x: 276, startPoint y: 422, endPoint x: 147, endPoint y: 422, distance: 129.0
click at [147, 422] on main "Profile User Members AK Anton Kettunen Email: anantonentertainment@gmail.com St…" at bounding box center [748, 224] width 1495 height 1229
type input "Ratastie"
type input "1"
type input "Turenki"
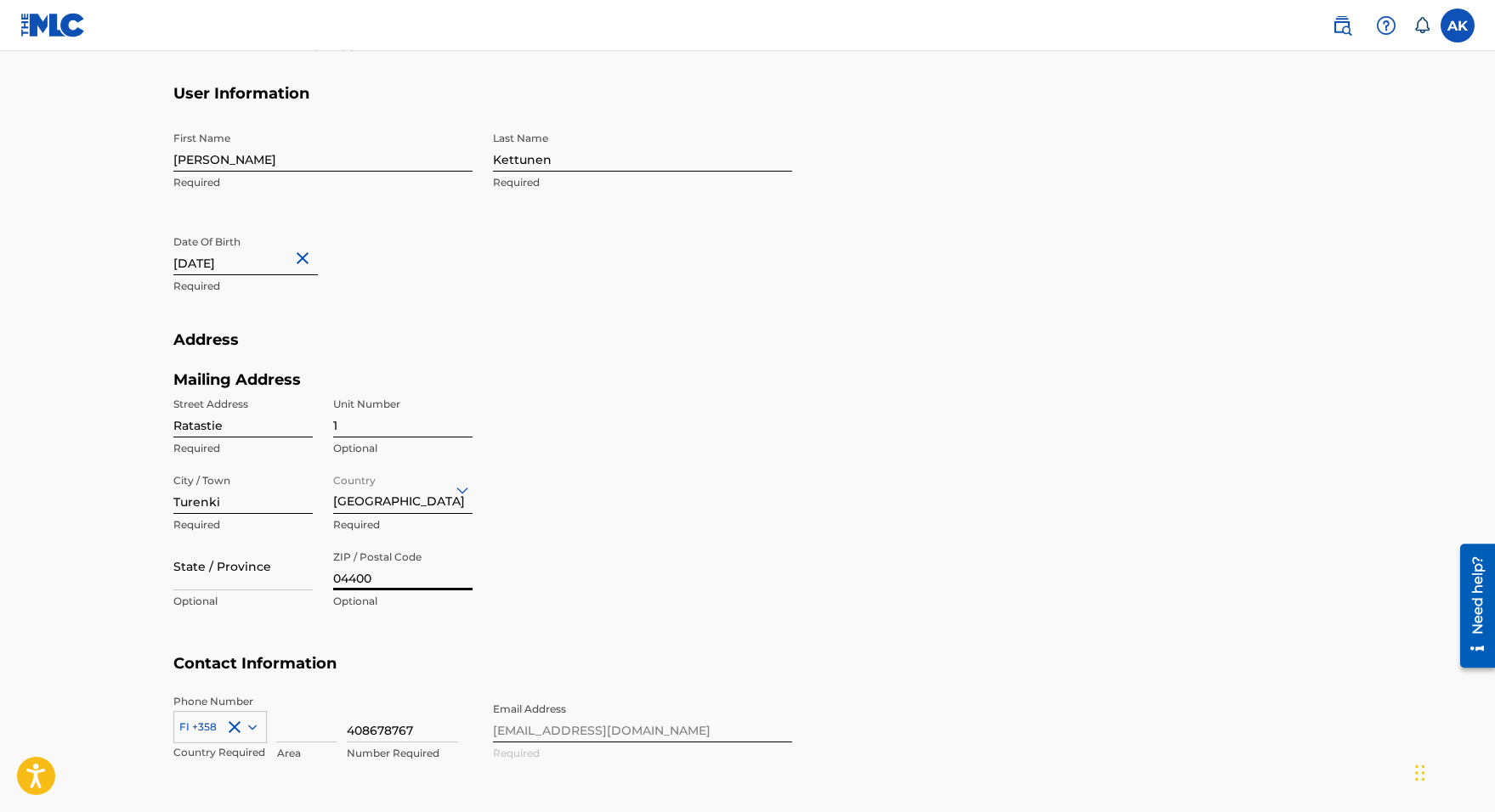
drag, startPoint x: 423, startPoint y: 575, endPoint x: 331, endPoint y: 574, distance: 92.0
click at [333, 574] on input "04400" at bounding box center [403, 567] width 139 height 49
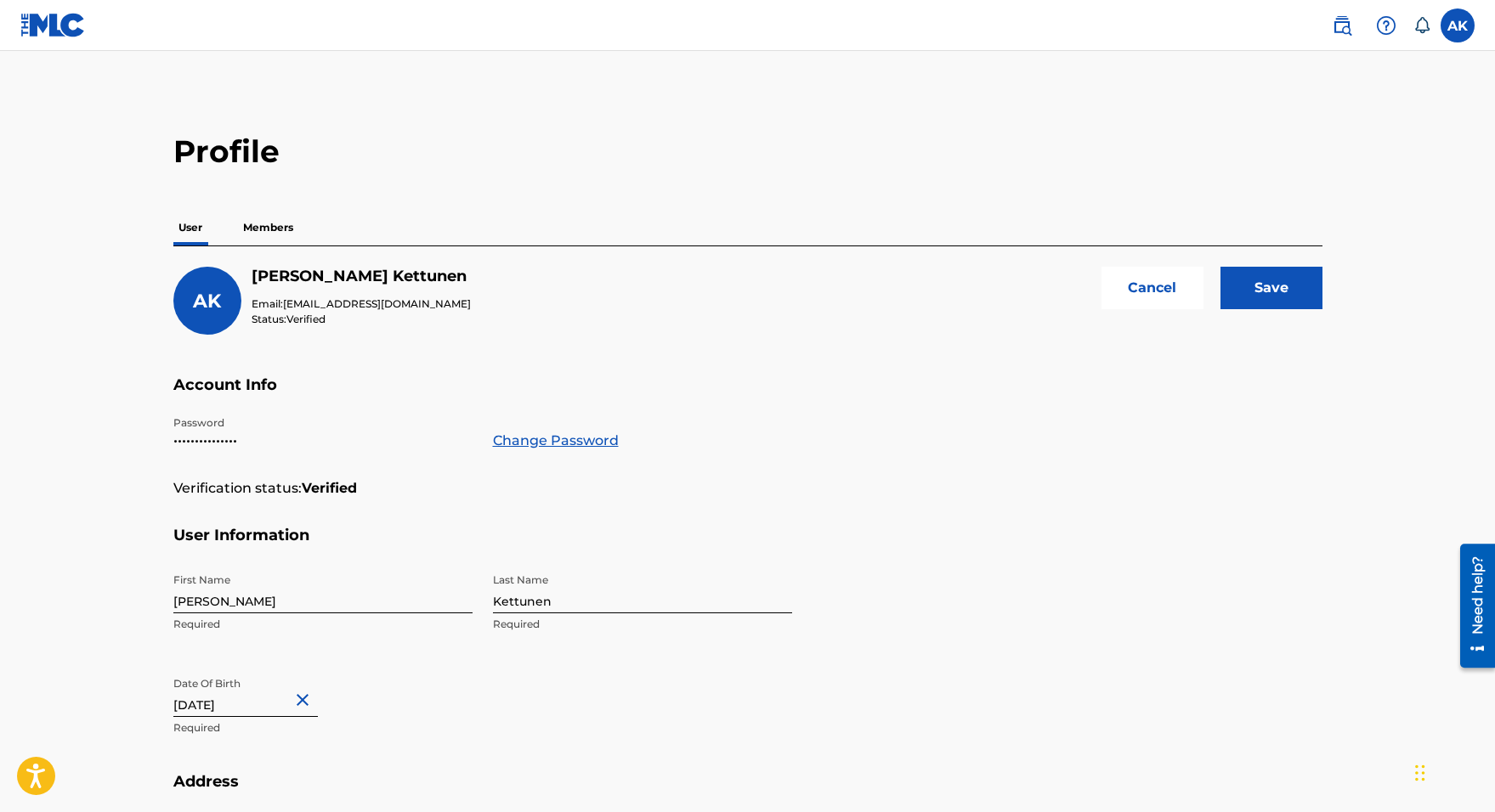
scroll to position [0, 0]
type input "14200"
click at [1259, 293] on input "Save" at bounding box center [1271, 287] width 102 height 43
